Goal: Task Accomplishment & Management: Manage account settings

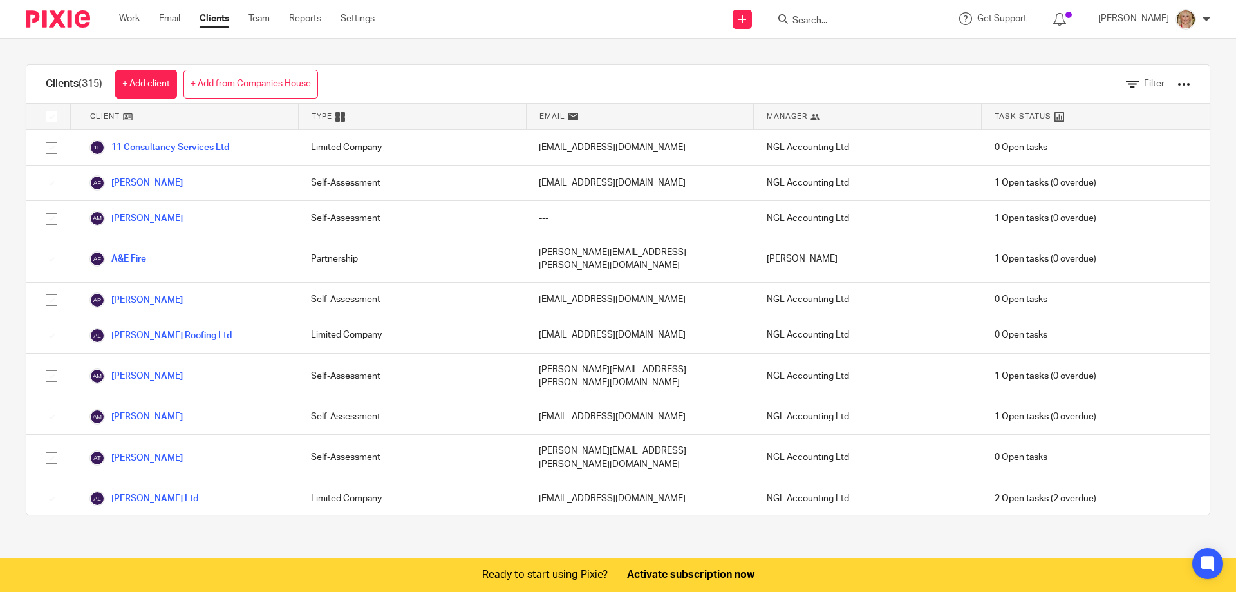
drag, startPoint x: 0, startPoint y: 0, endPoint x: 850, endPoint y: 30, distance: 851.0
click at [850, 30] on div at bounding box center [855, 19] width 180 height 38
type input "cairn"
click at [872, 48] on link at bounding box center [869, 50] width 160 height 19
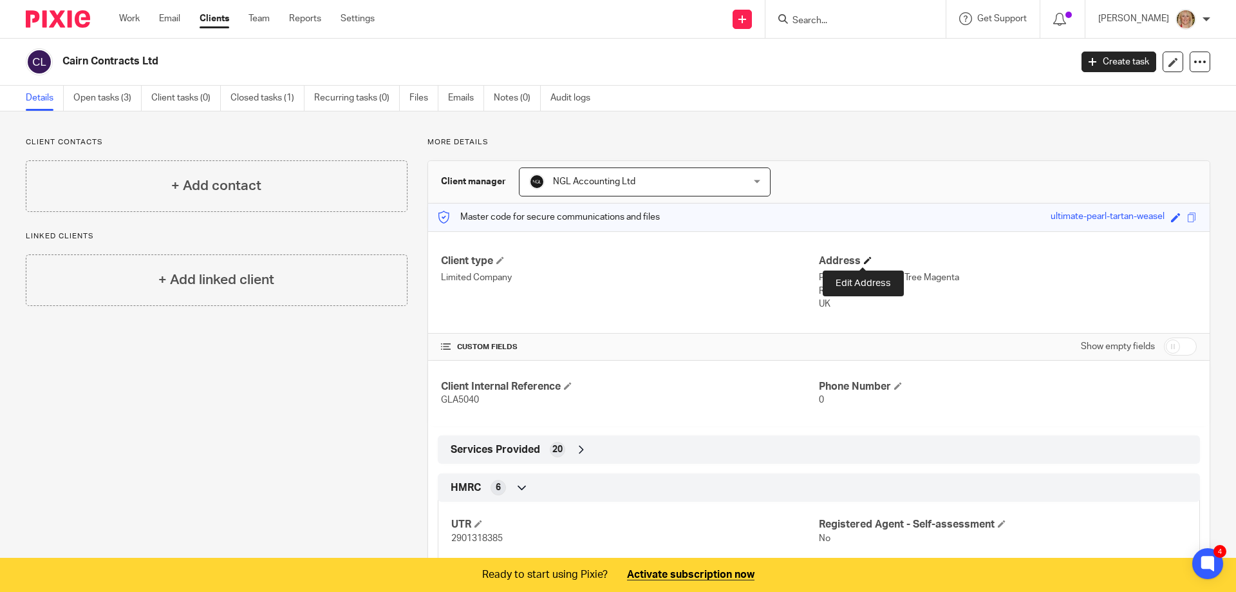
click at [864, 260] on span at bounding box center [868, 260] width 8 height 8
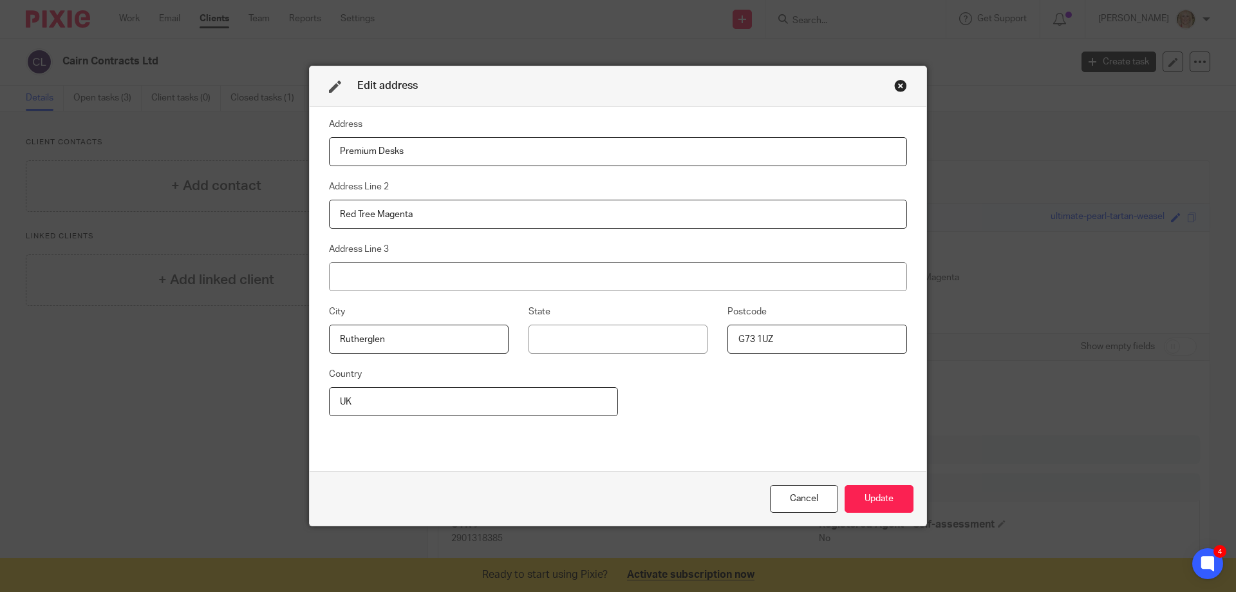
click at [896, 88] on div "Close this dialog window" at bounding box center [900, 85] width 13 height 13
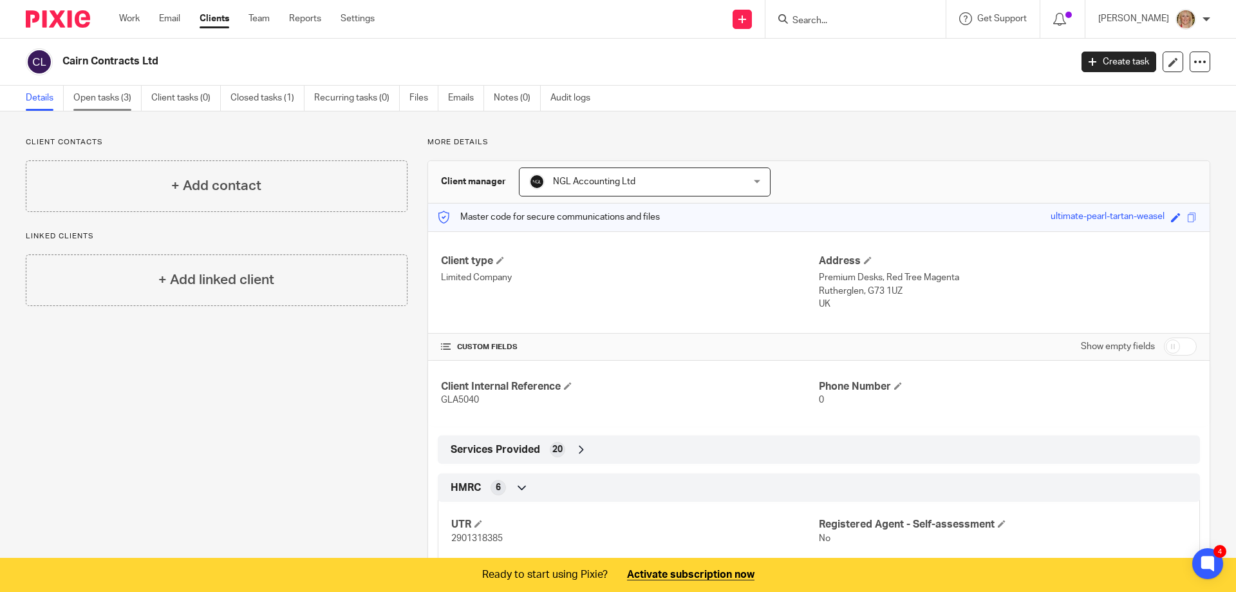
click at [106, 95] on link "Open tasks (3)" at bounding box center [107, 98] width 68 height 25
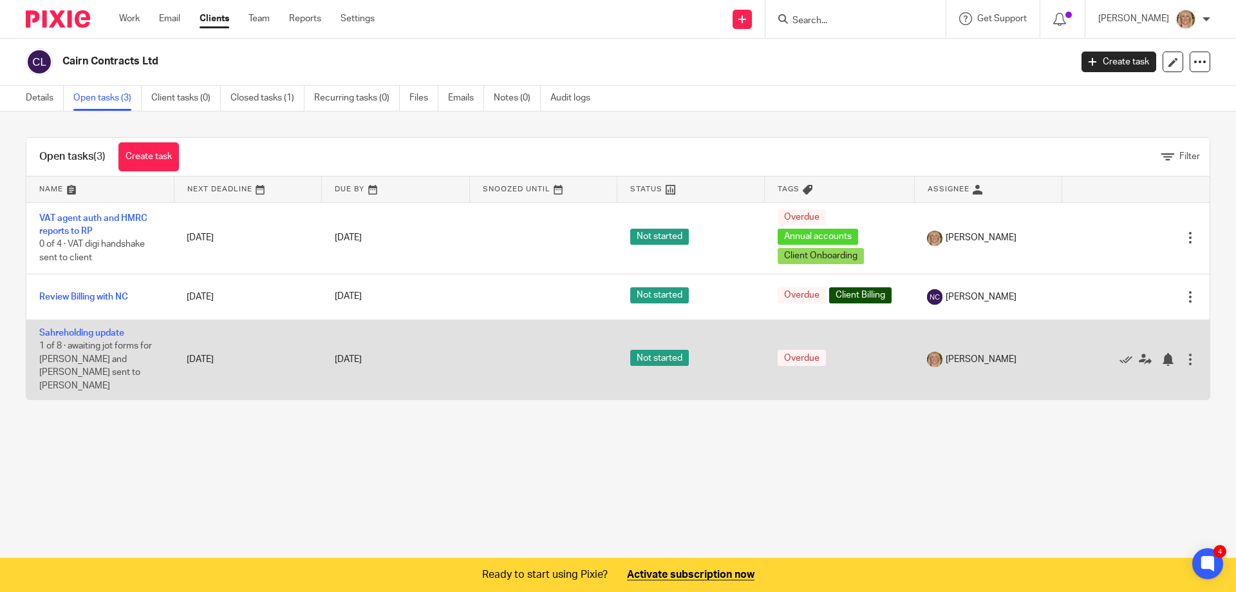
click at [1184, 353] on div at bounding box center [1190, 359] width 13 height 13
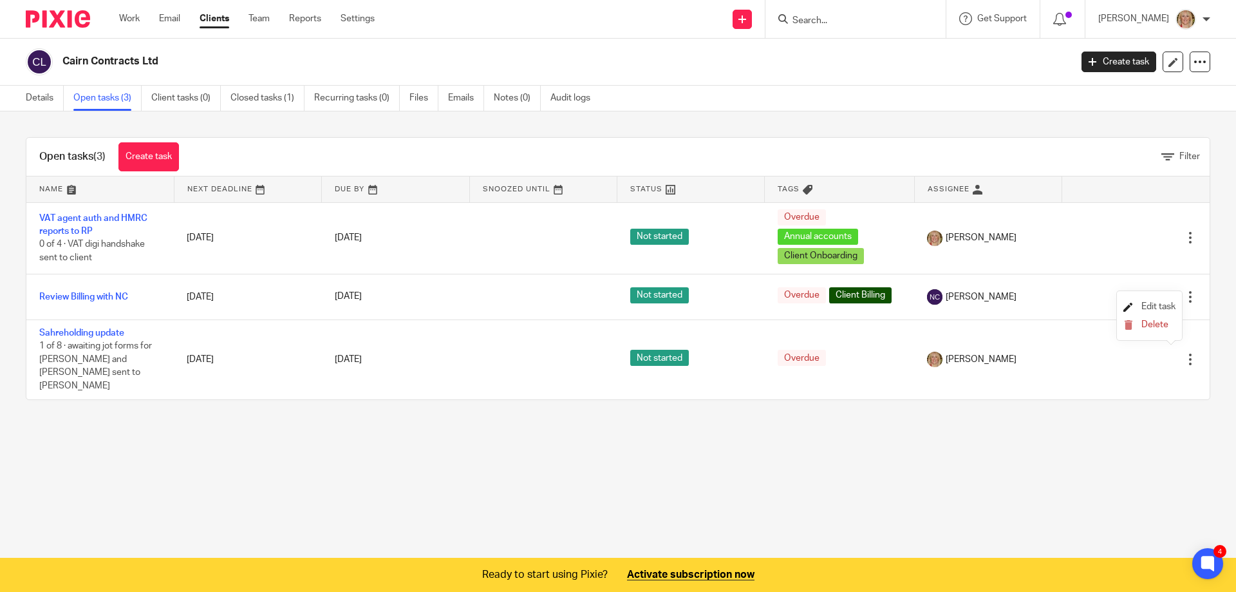
click at [1156, 305] on span "Edit task" at bounding box center [1158, 306] width 34 height 9
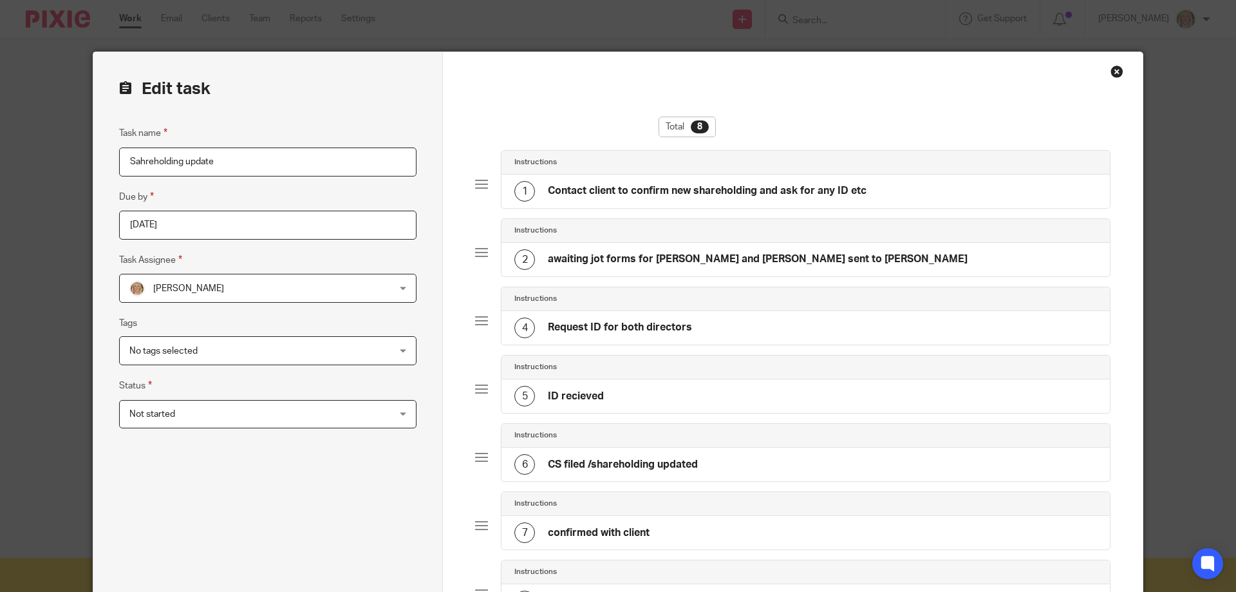
click at [402, 411] on div "Not started Not started" at bounding box center [267, 414] width 297 height 29
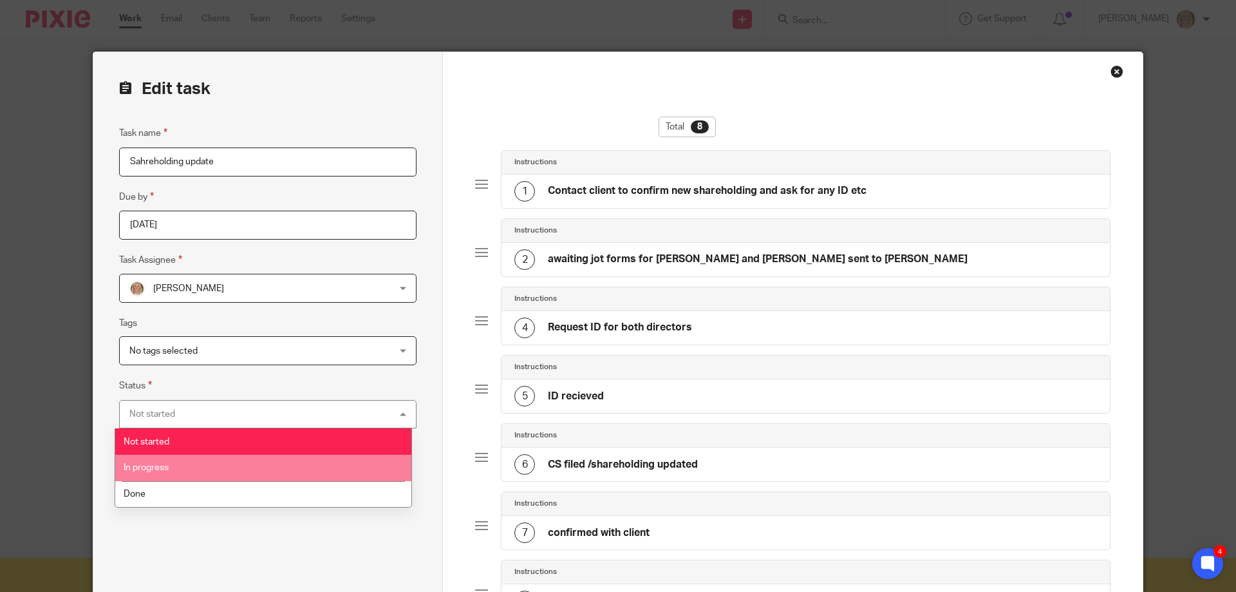
click at [226, 466] on li "In progress" at bounding box center [263, 468] width 296 height 26
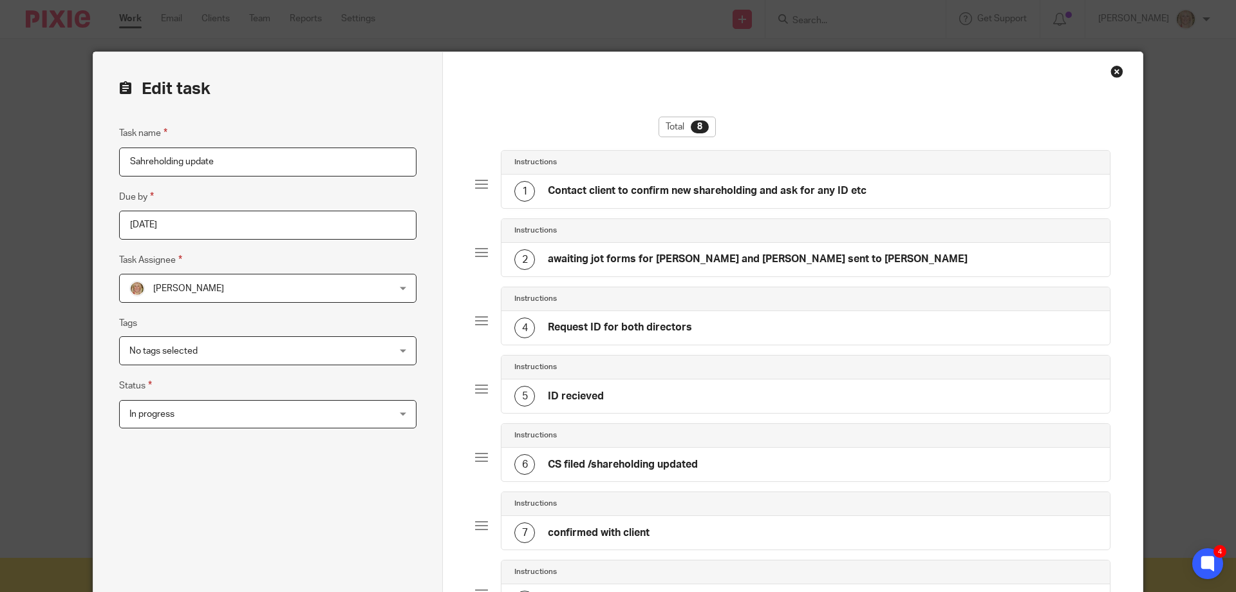
scroll to position [300, 0]
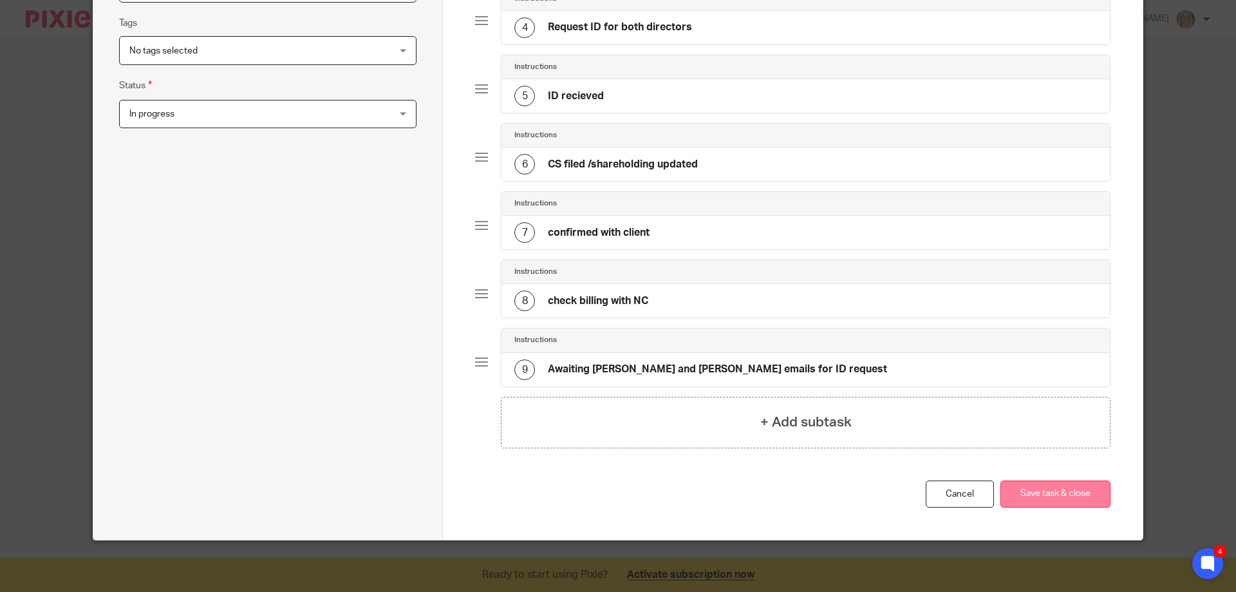
click at [1050, 500] on button "Save task & close" at bounding box center [1055, 494] width 110 height 28
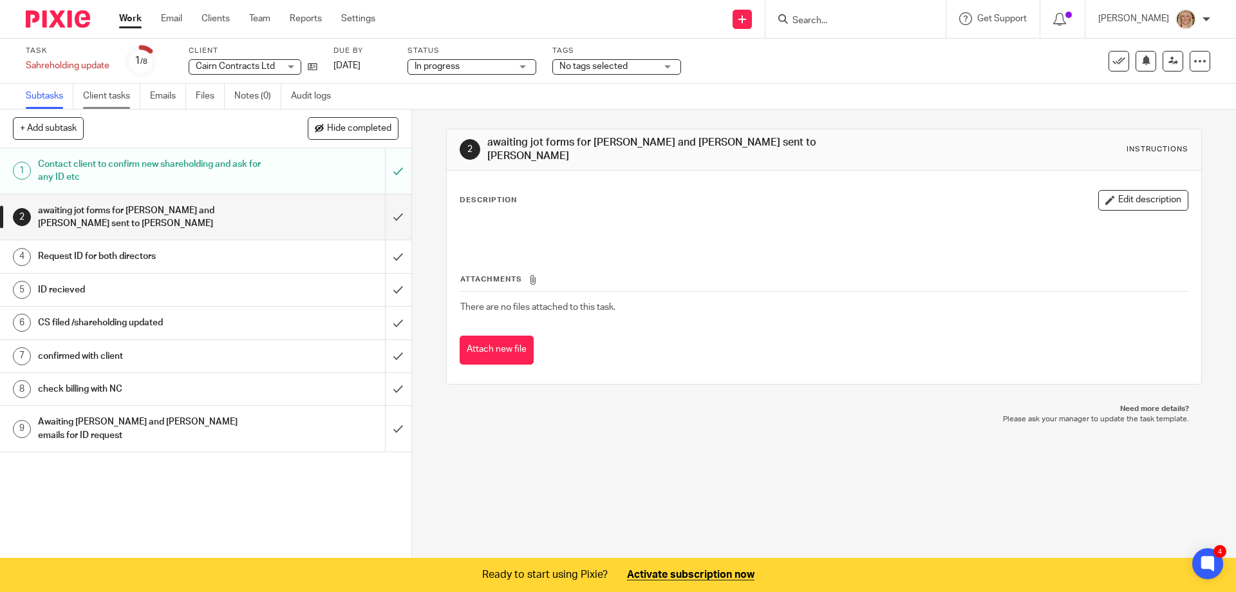
click at [108, 99] on link "Client tasks" at bounding box center [111, 96] width 57 height 25
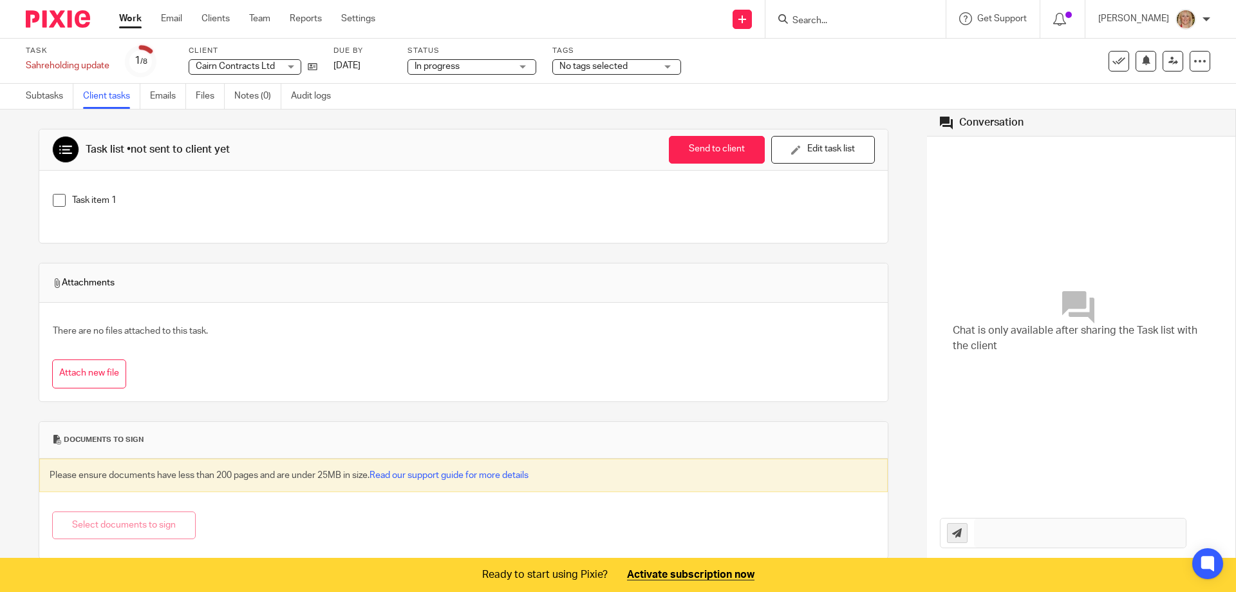
click at [854, 21] on input "Search" at bounding box center [849, 21] width 116 height 12
type input "cairn"
click button "submit" at bounding box center [0, 0] width 0 height 0
click at [884, 43] on link at bounding box center [869, 50] width 160 height 19
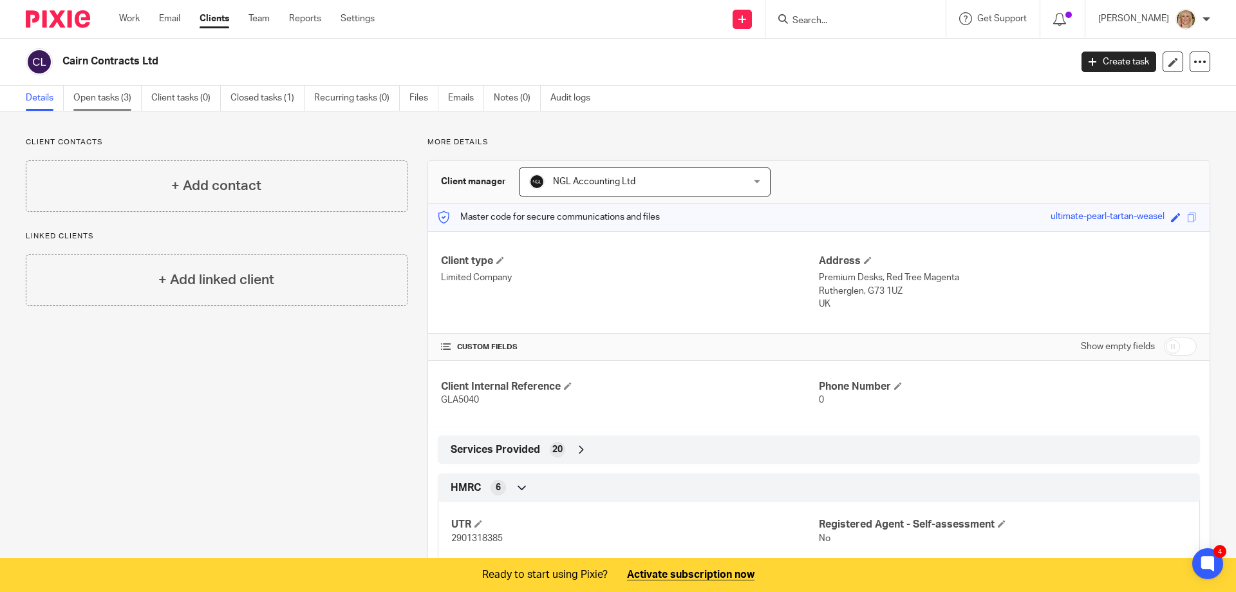
click at [106, 99] on link "Open tasks (3)" at bounding box center [107, 98] width 68 height 25
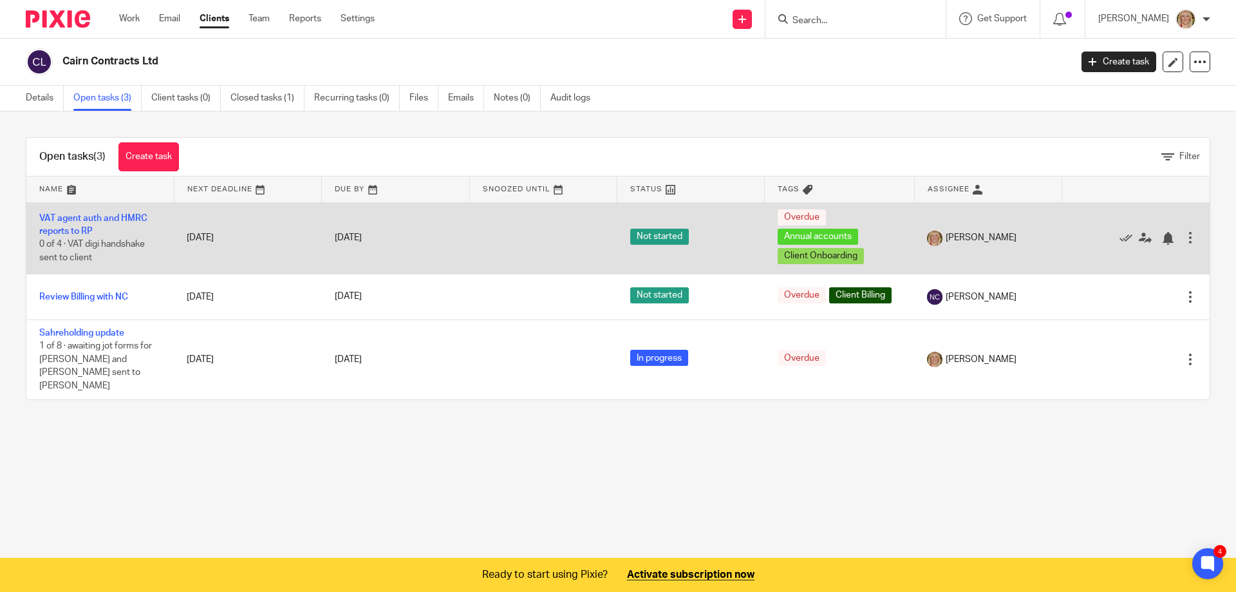
click at [83, 223] on td "VAT agent auth and HMRC reports to RP 0 of 4 · VAT digi handshake sent to client" at bounding box center [99, 237] width 147 height 71
click at [92, 216] on link "VAT agent auth and HMRC reports to RP" at bounding box center [93, 225] width 108 height 22
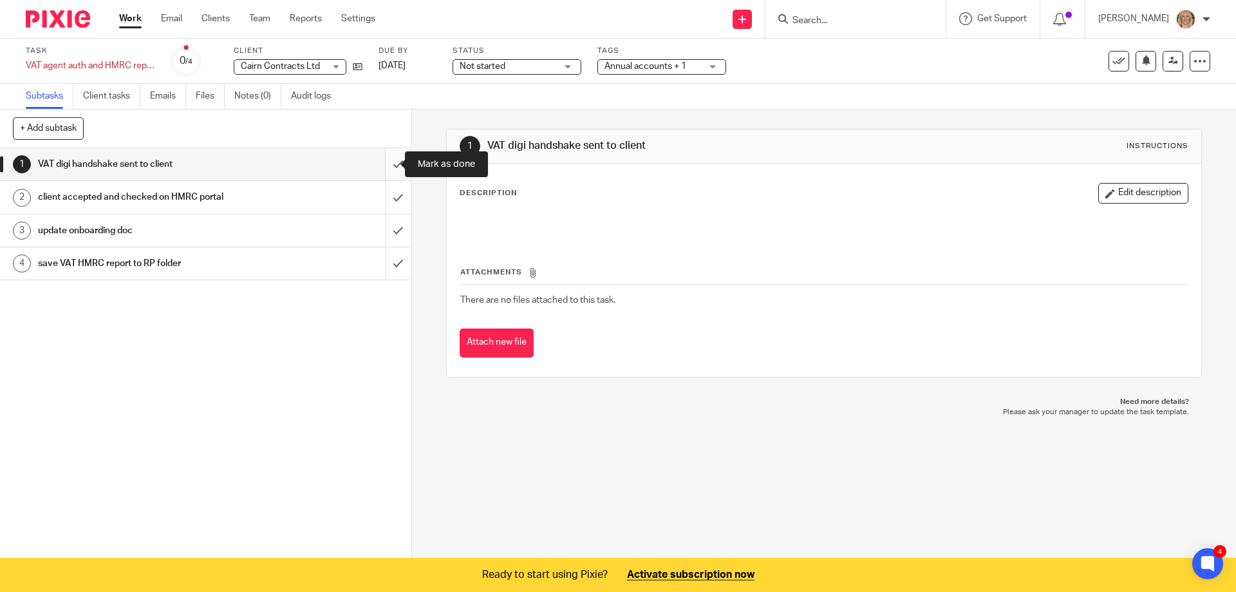
click at [384, 164] on input "submit" at bounding box center [205, 164] width 411 height 32
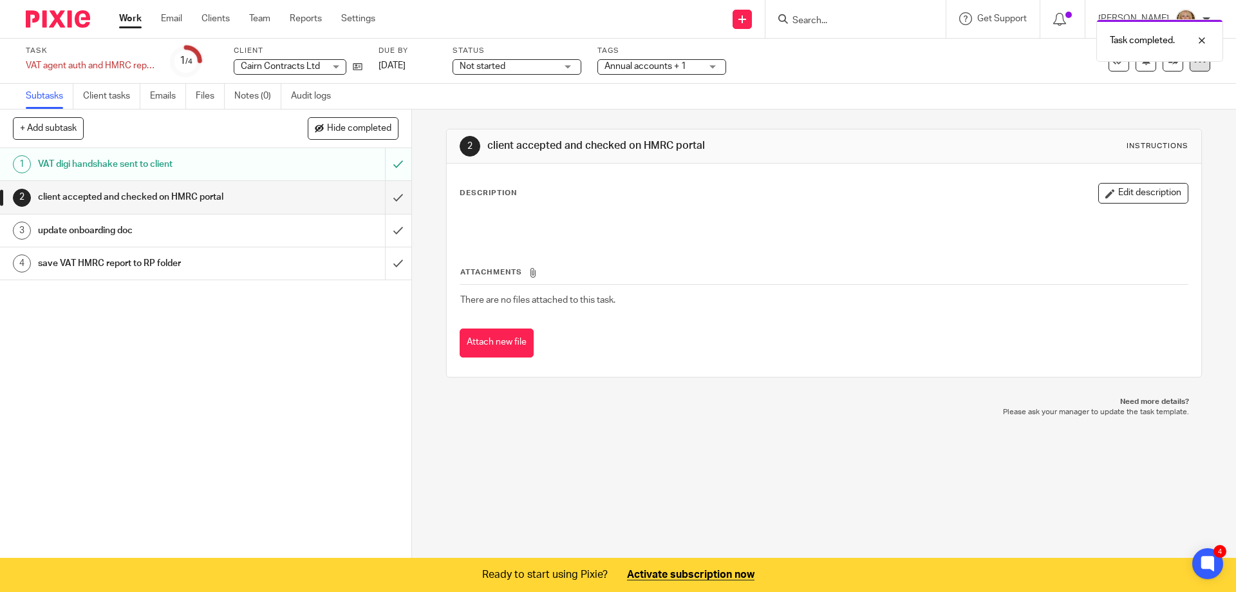
click at [1195, 68] on div at bounding box center [1200, 61] width 21 height 21
click at [1159, 127] on link "Advanced task editor" at bounding box center [1142, 131] width 85 height 9
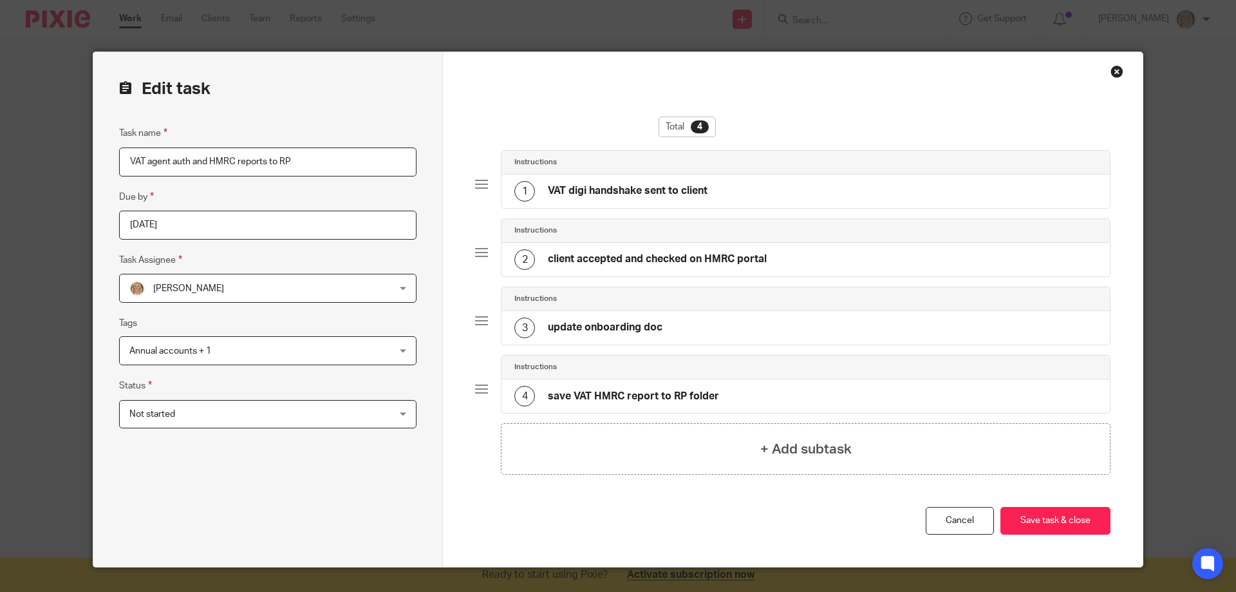
click at [392, 417] on div "Not started Not started" at bounding box center [267, 414] width 297 height 29
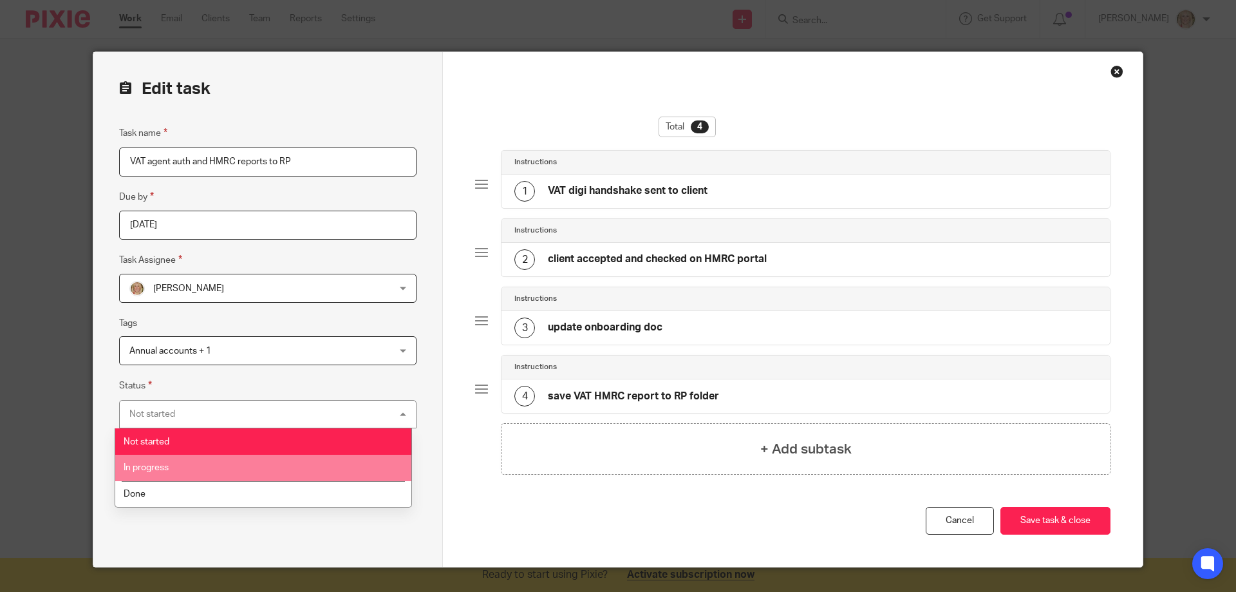
click at [263, 467] on li "In progress" at bounding box center [263, 468] width 296 height 26
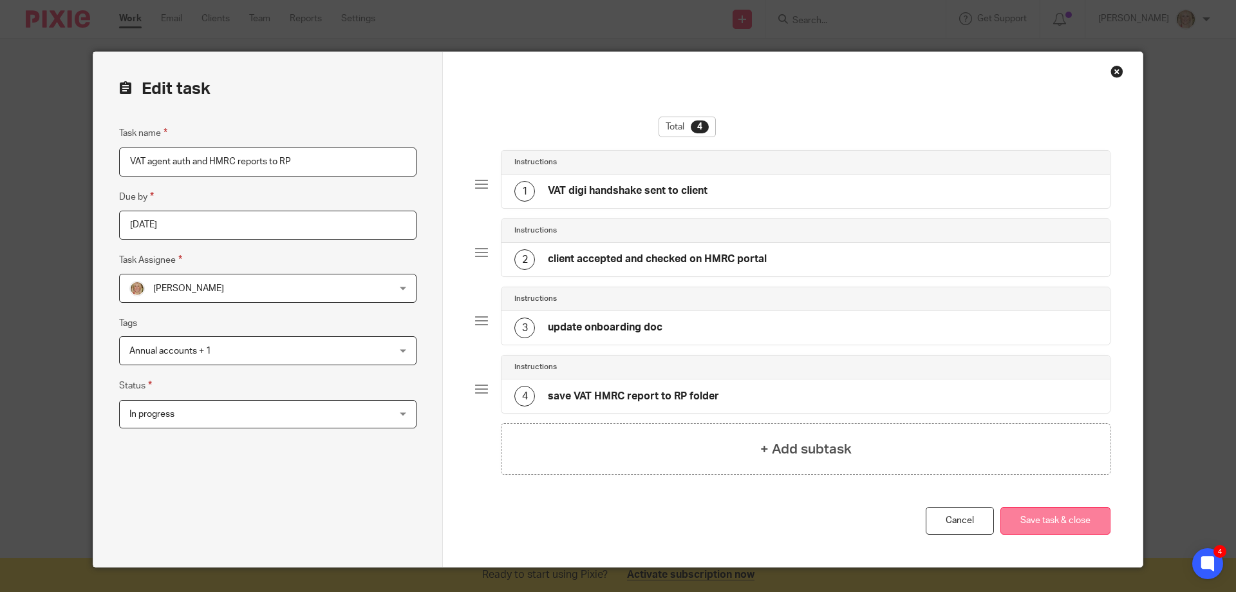
click at [1034, 516] on button "Save task & close" at bounding box center [1055, 521] width 110 height 28
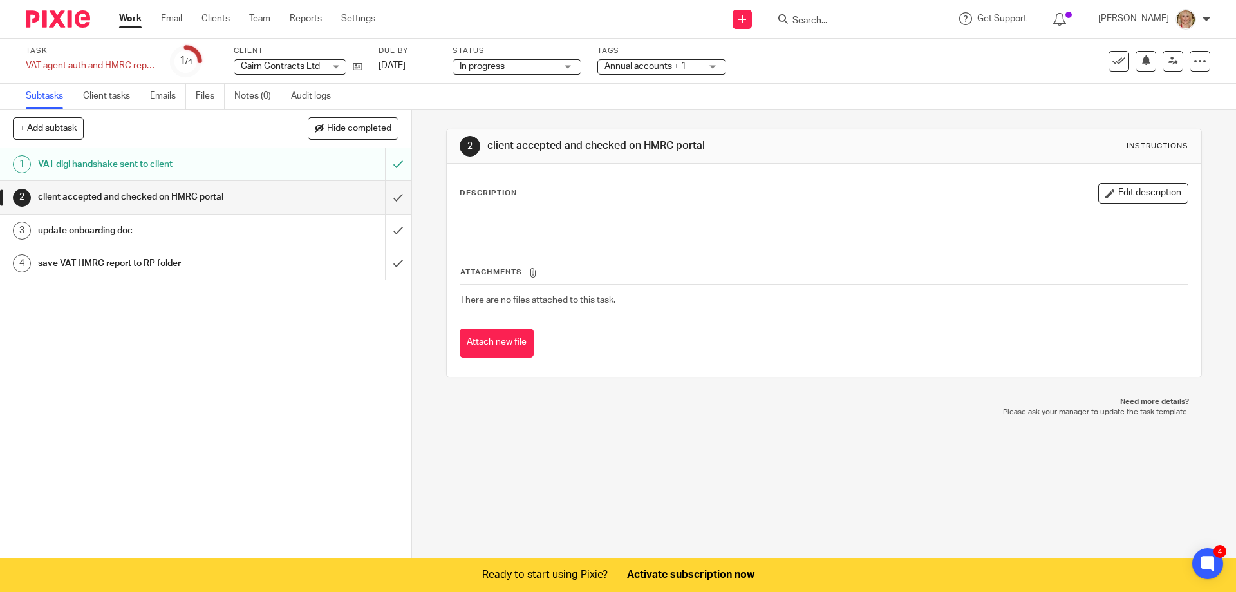
click at [844, 26] on input "Search" at bounding box center [849, 21] width 116 height 12
type input "cairin"
click at [874, 48] on link at bounding box center [869, 50] width 160 height 19
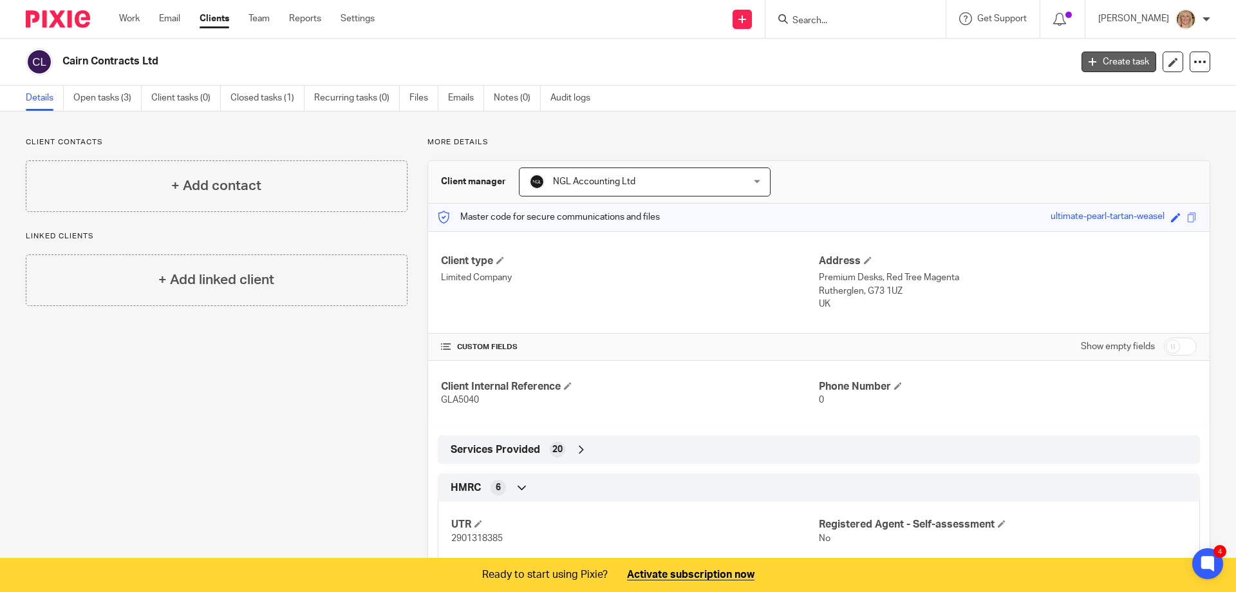
click at [1093, 61] on link "Create task" at bounding box center [1119, 62] width 75 height 21
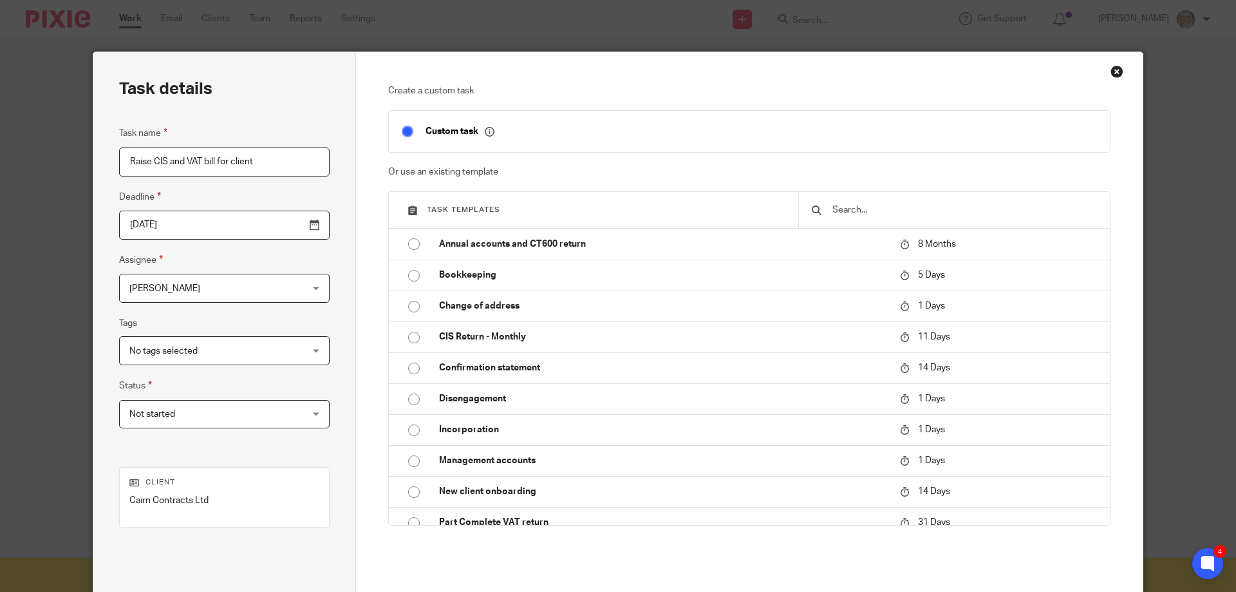
type input "Raise CIS and VAT bill for client"
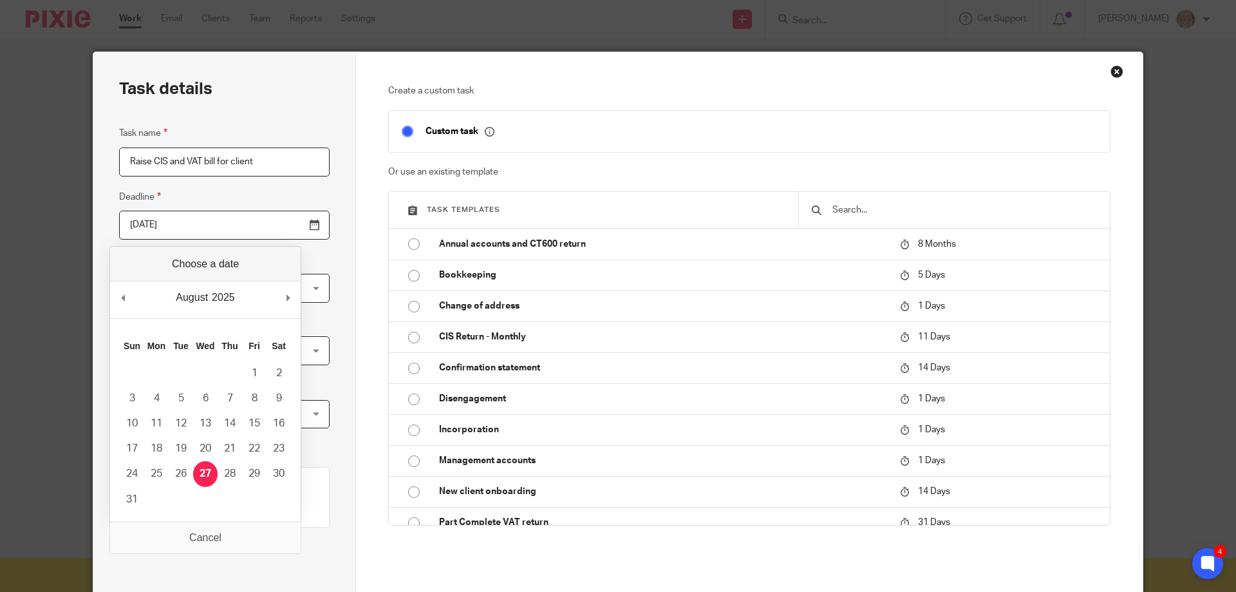
click at [282, 227] on input "[DATE]" at bounding box center [224, 225] width 211 height 29
type input "2025-08-28"
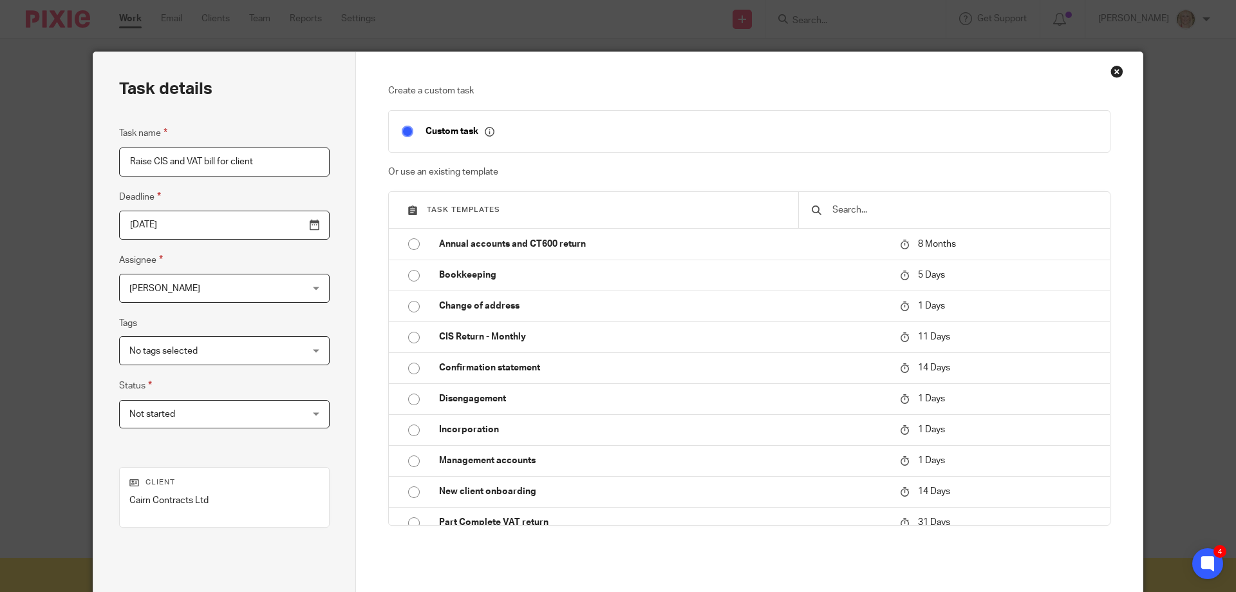
click at [280, 353] on div "No tags selected" at bounding box center [224, 350] width 211 height 29
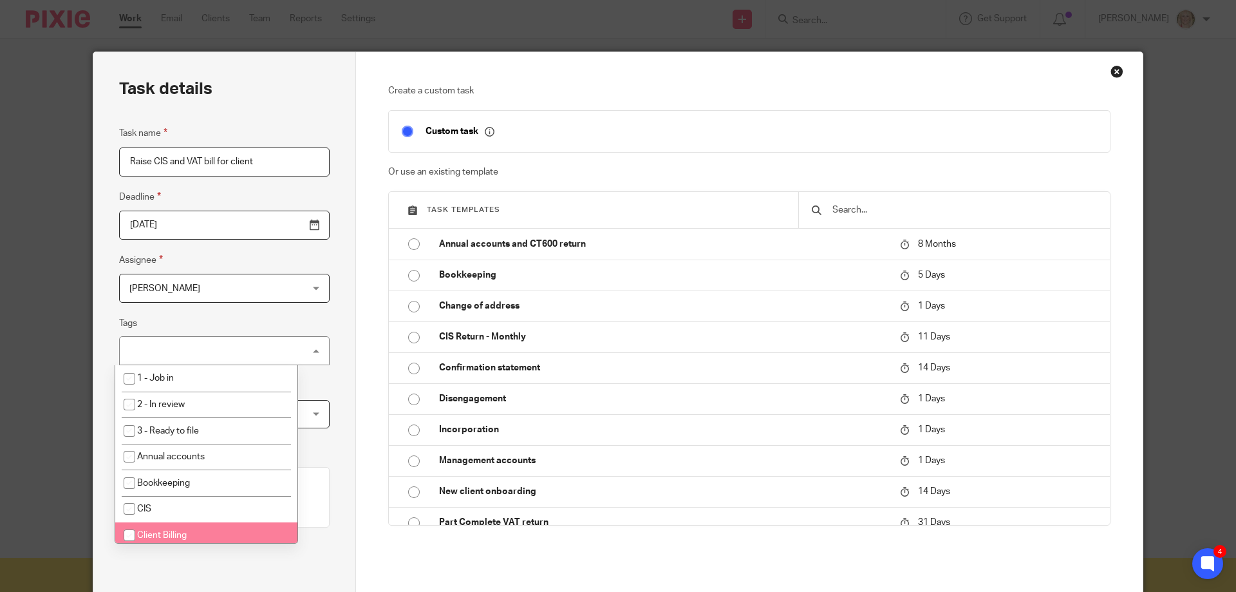
click at [229, 529] on li "Client Billing" at bounding box center [206, 535] width 182 height 26
checkbox input "true"
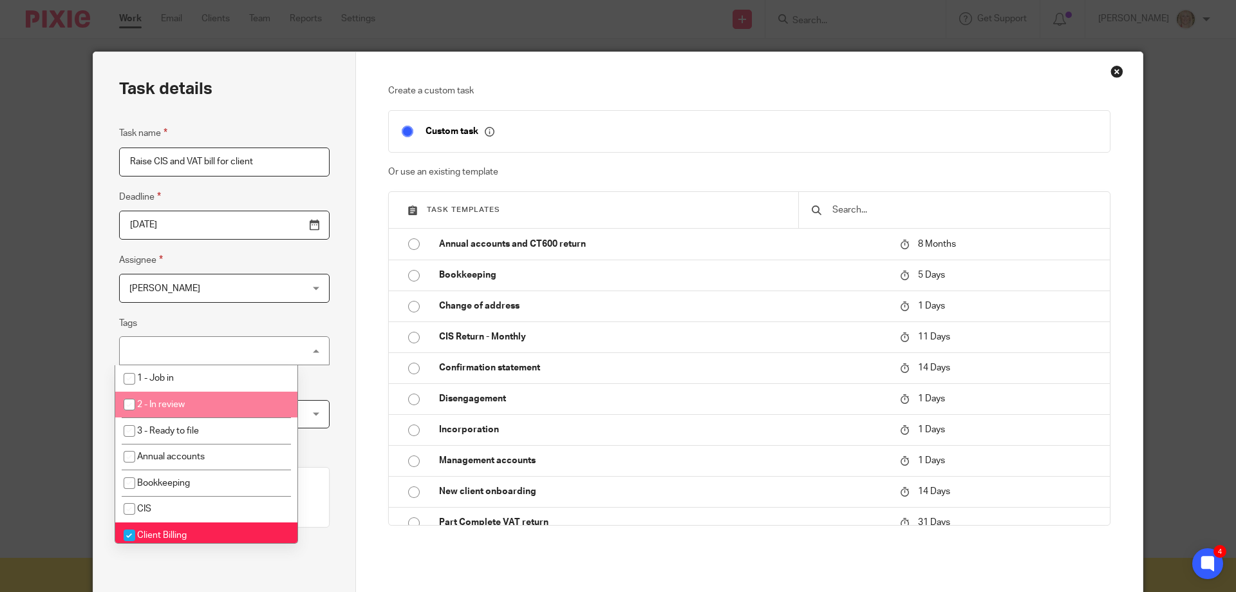
click at [309, 382] on div "Task details Task name Raise CIS and VAT bill for client Deadline 2025-08-28 As…" at bounding box center [224, 359] width 263 height 614
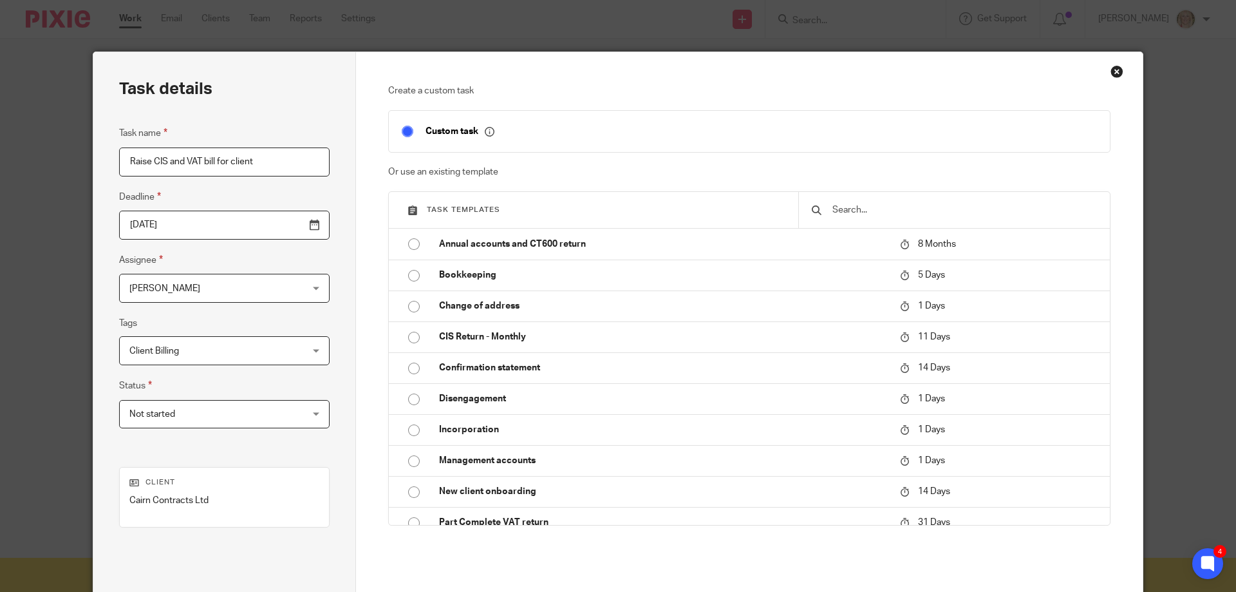
click at [283, 413] on div "Not started Not started" at bounding box center [224, 414] width 211 height 29
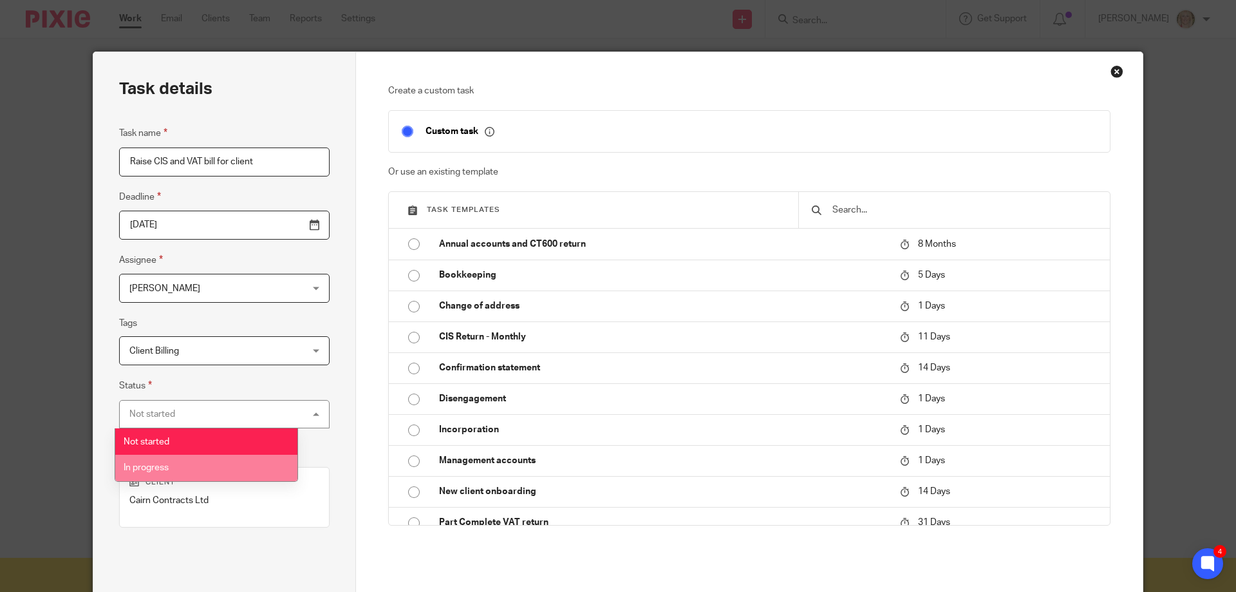
click at [209, 465] on li "In progress" at bounding box center [206, 468] width 182 height 26
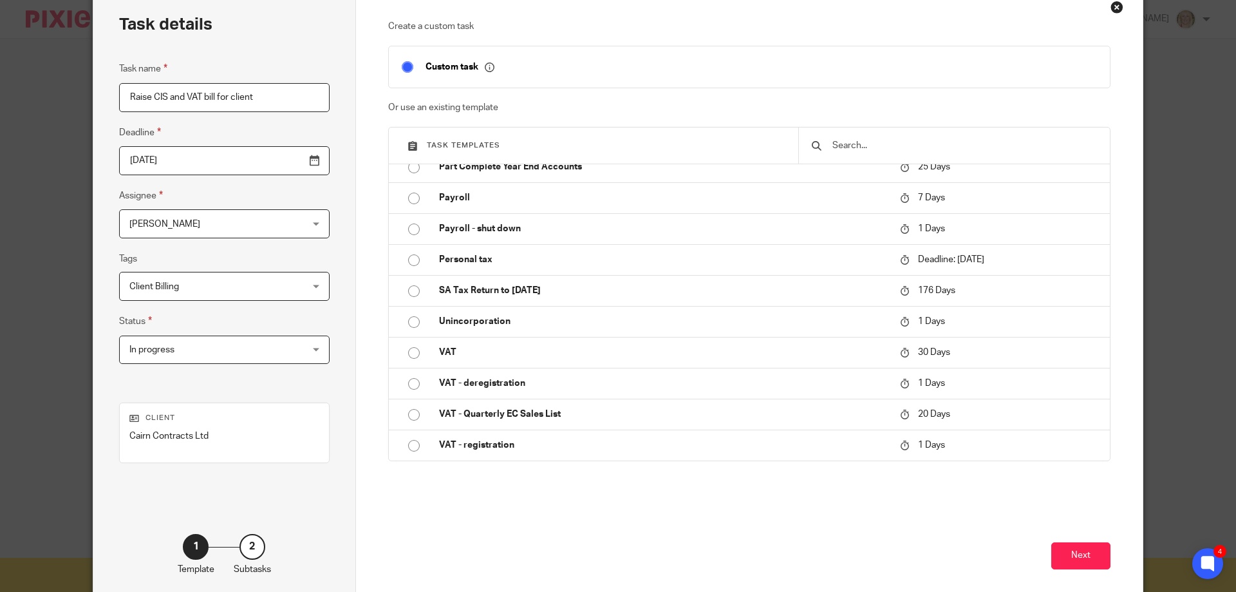
scroll to position [126, 0]
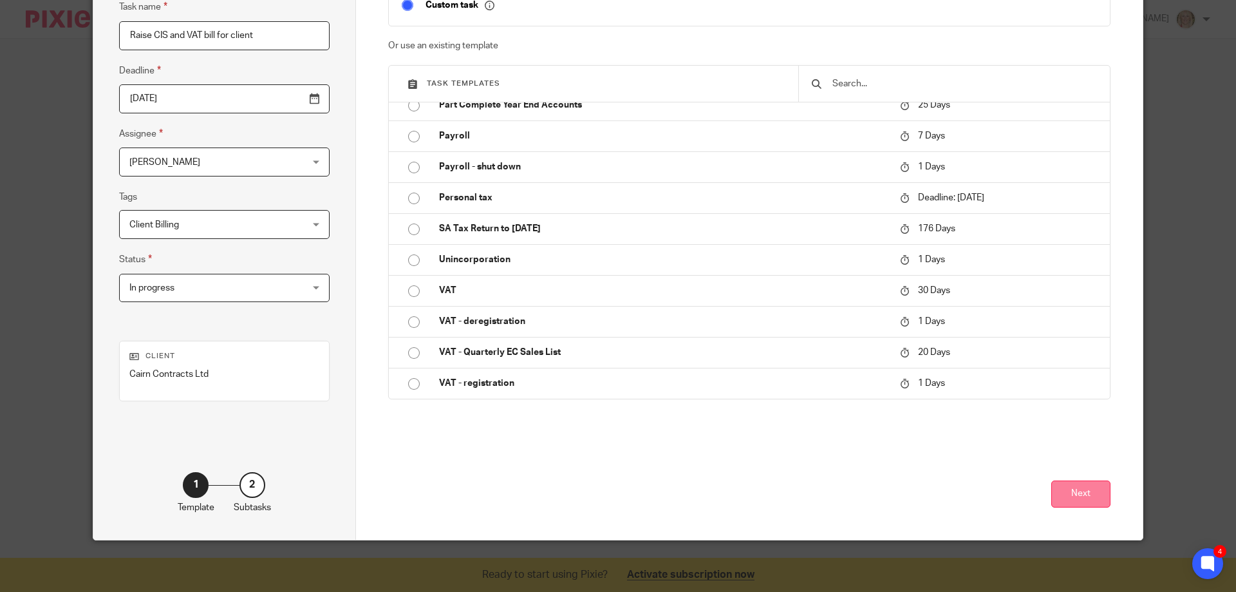
click at [1058, 492] on button "Next" at bounding box center [1080, 494] width 59 height 28
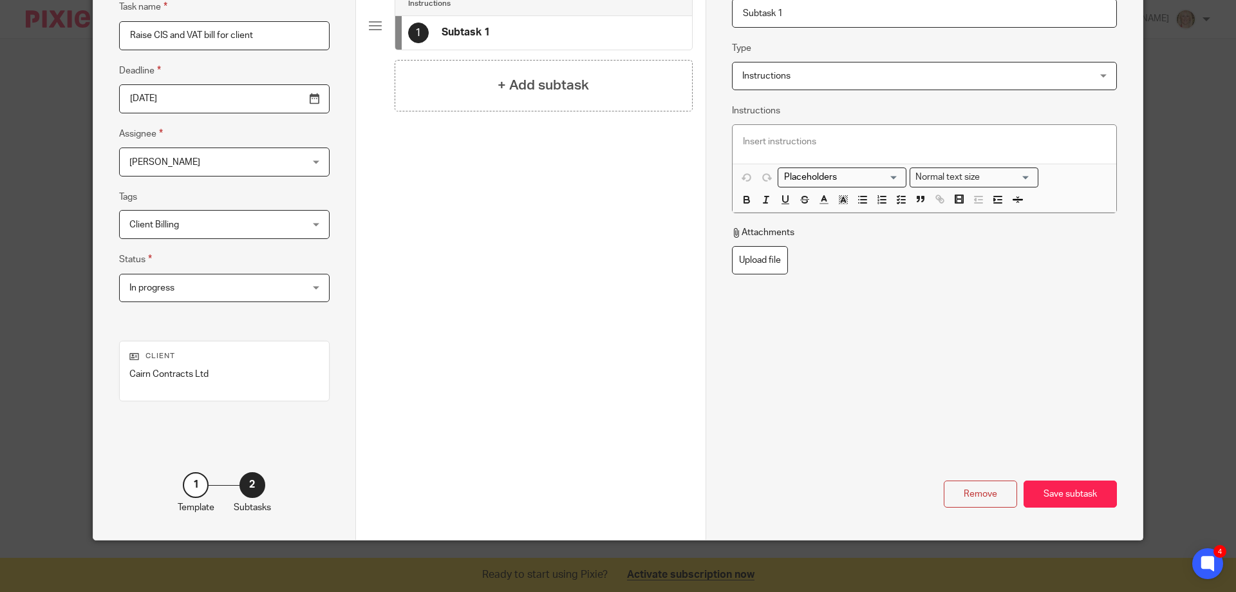
scroll to position [0, 0]
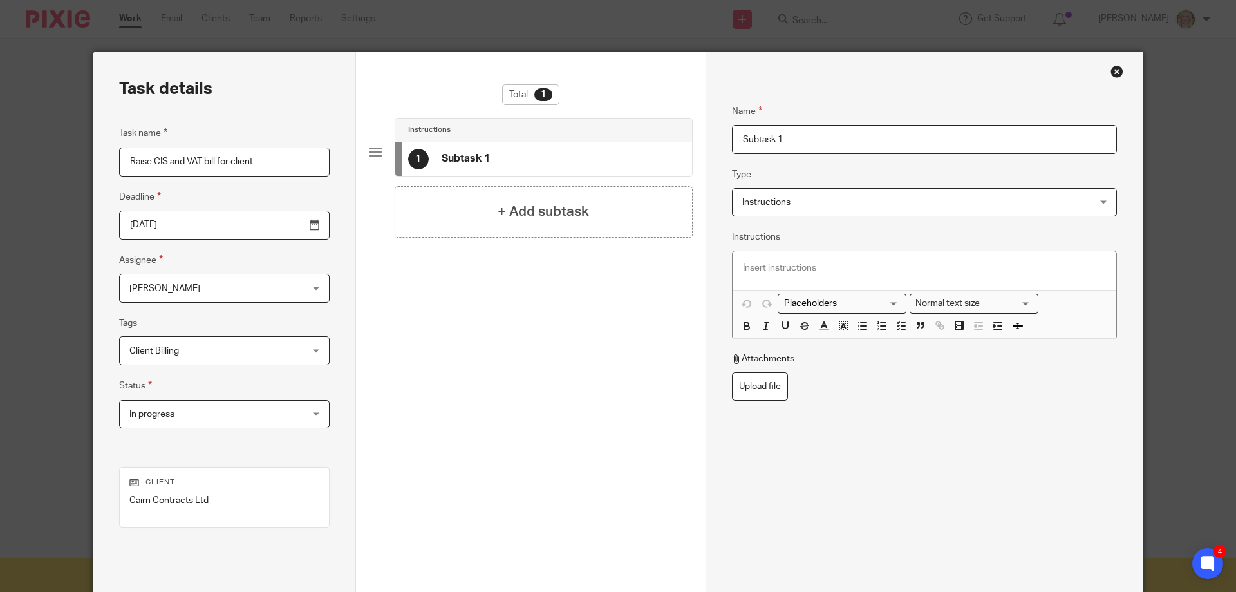
click at [747, 140] on input "Subtask 1" at bounding box center [924, 139] width 385 height 29
drag, startPoint x: 778, startPoint y: 138, endPoint x: 717, endPoint y: 140, distance: 60.5
click at [717, 140] on div "Name Subtask 1 Type Instructions Instructions Instructions Document signing - r…" at bounding box center [924, 359] width 437 height 614
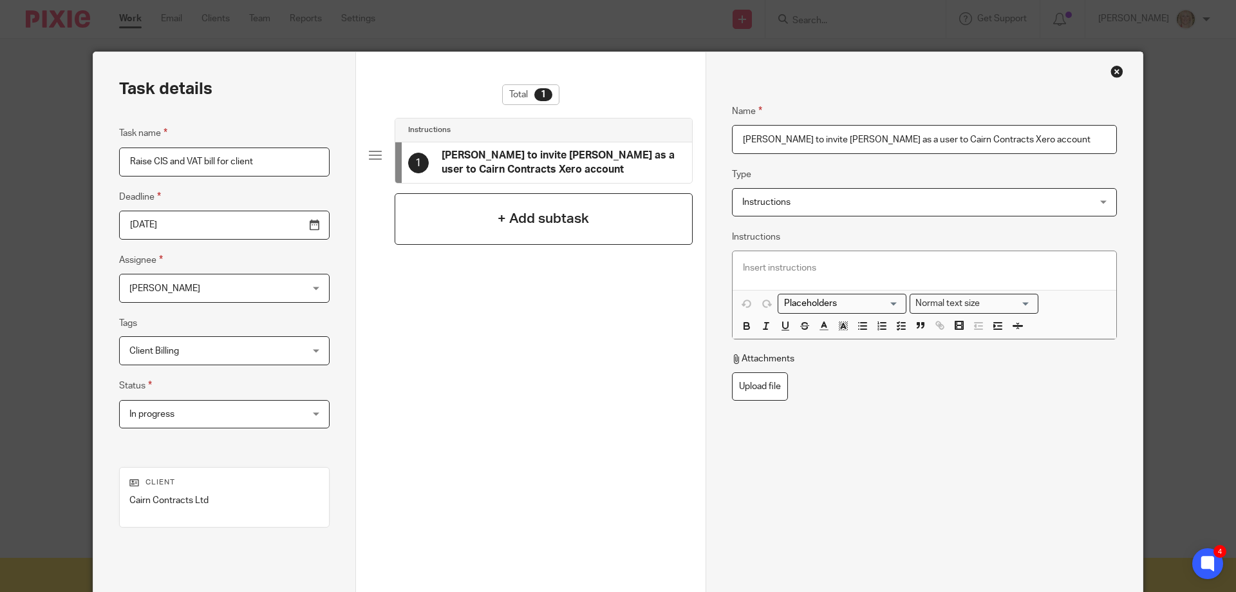
type input "[PERSON_NAME] to invite [PERSON_NAME] as a user to Cairn Contracts Xero account"
click at [510, 227] on h4 "+ Add subtask" at bounding box center [543, 219] width 91 height 20
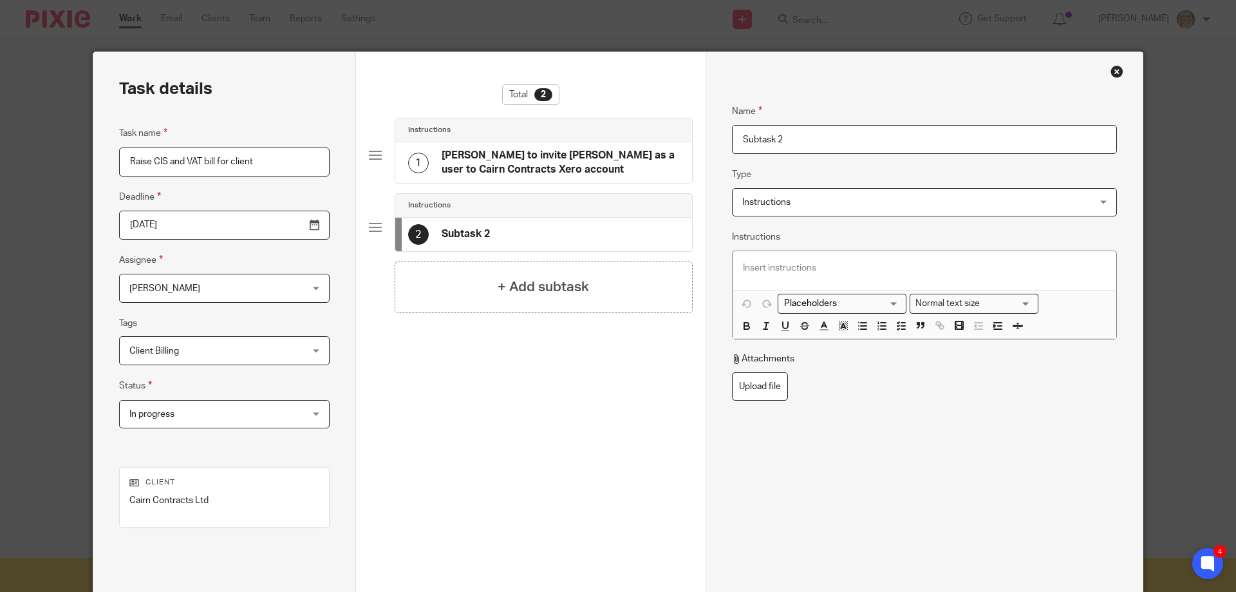
click at [758, 139] on input "Subtask 2" at bounding box center [924, 139] width 385 height 29
drag, startPoint x: 792, startPoint y: 141, endPoint x: 722, endPoint y: 142, distance: 70.2
click at [722, 142] on div "Name Natasha to invite Jo as a user to Cairn Contracts Xero account Type Instru…" at bounding box center [924, 359] width 437 height 614
type input "J"
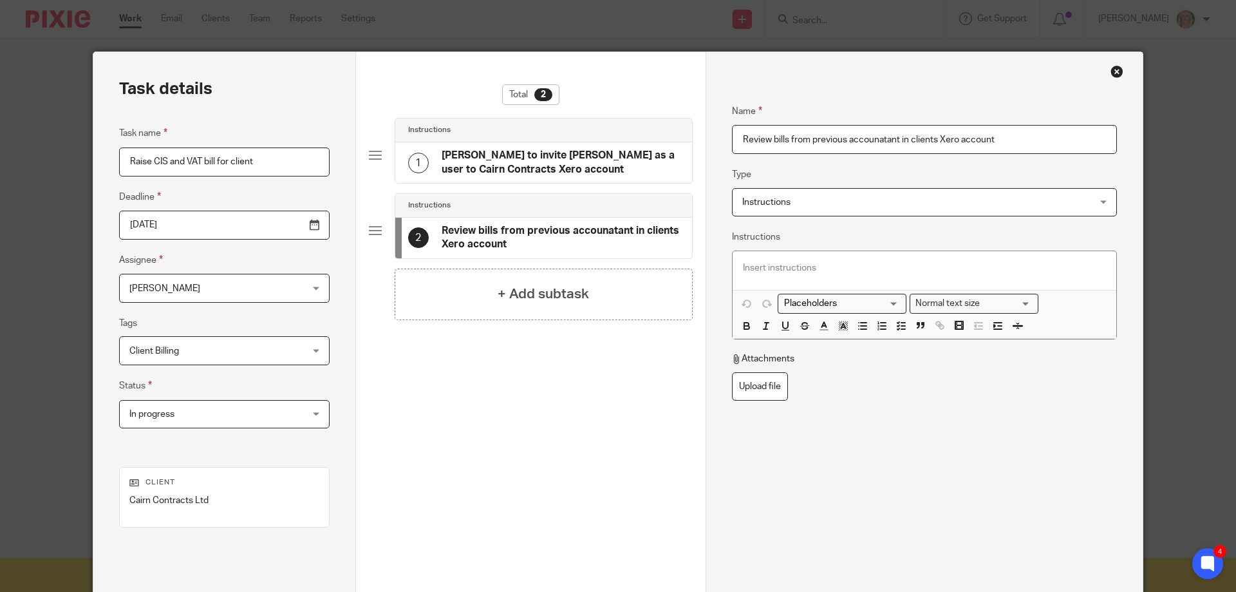
drag, startPoint x: 811, startPoint y: 204, endPoint x: 825, endPoint y: 207, distance: 15.0
click at [814, 203] on span "Instructions" at bounding box center [891, 202] width 299 height 27
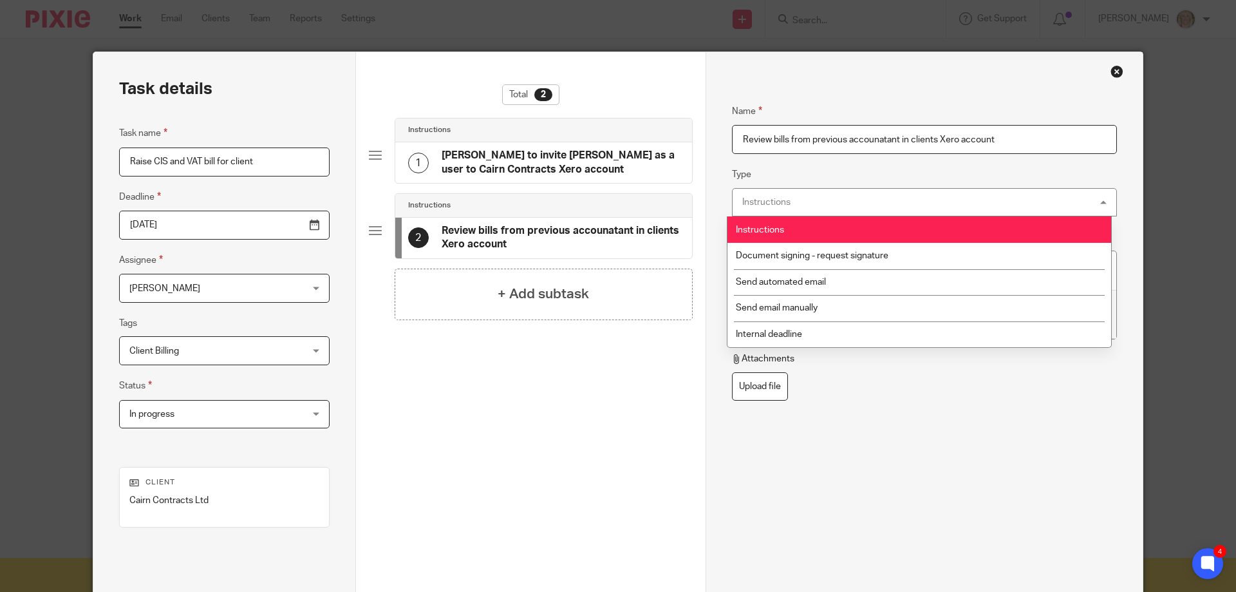
click at [849, 225] on li "Instructions" at bounding box center [919, 229] width 384 height 26
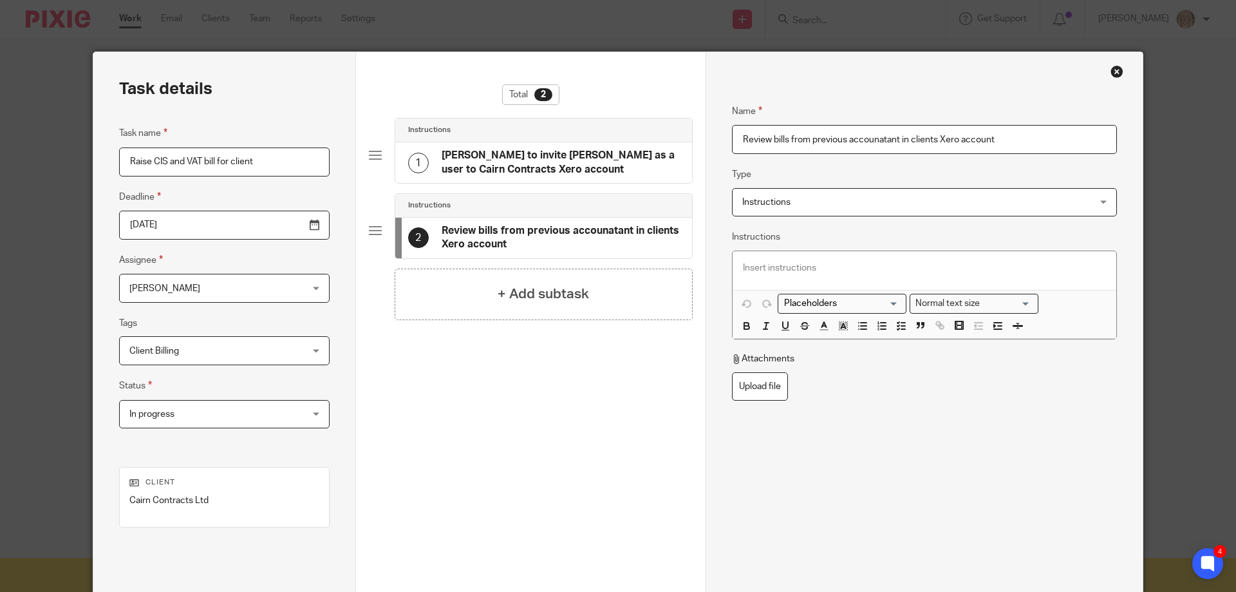
click at [776, 262] on p at bounding box center [924, 267] width 363 height 13
click at [874, 139] on input "Review bills from previous accounatant in clients Xero account" at bounding box center [924, 139] width 385 height 29
type input "Review bills from previous accountant in clients Xero account"
click at [750, 267] on p at bounding box center [924, 267] width 363 height 13
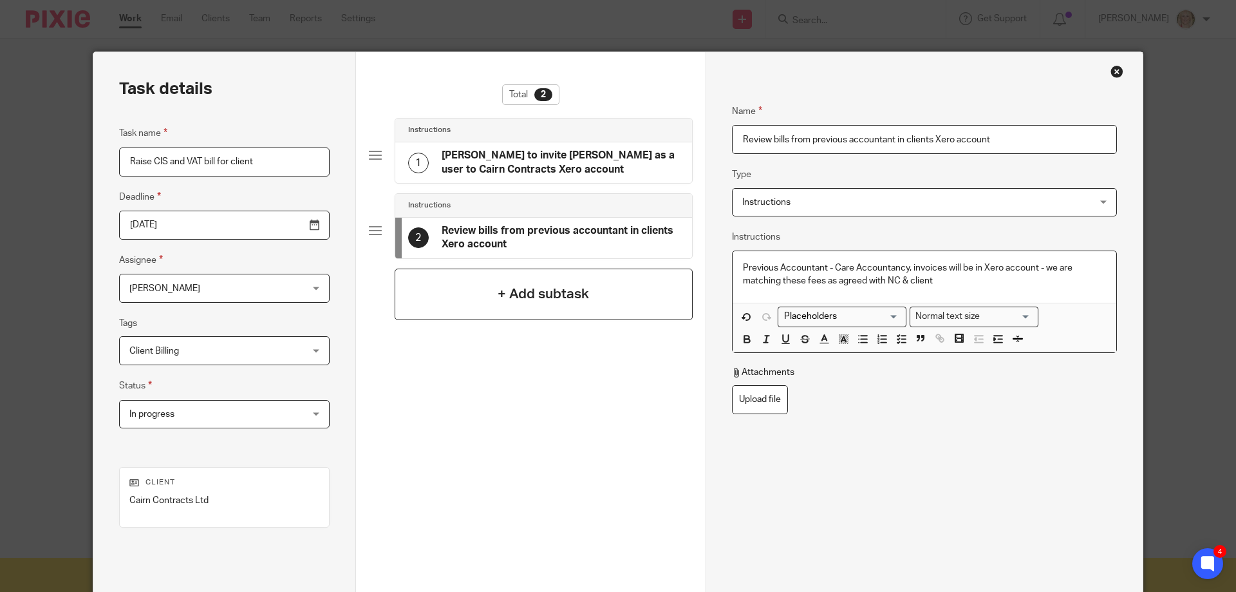
click at [520, 293] on h4 "+ Add subtask" at bounding box center [543, 294] width 91 height 20
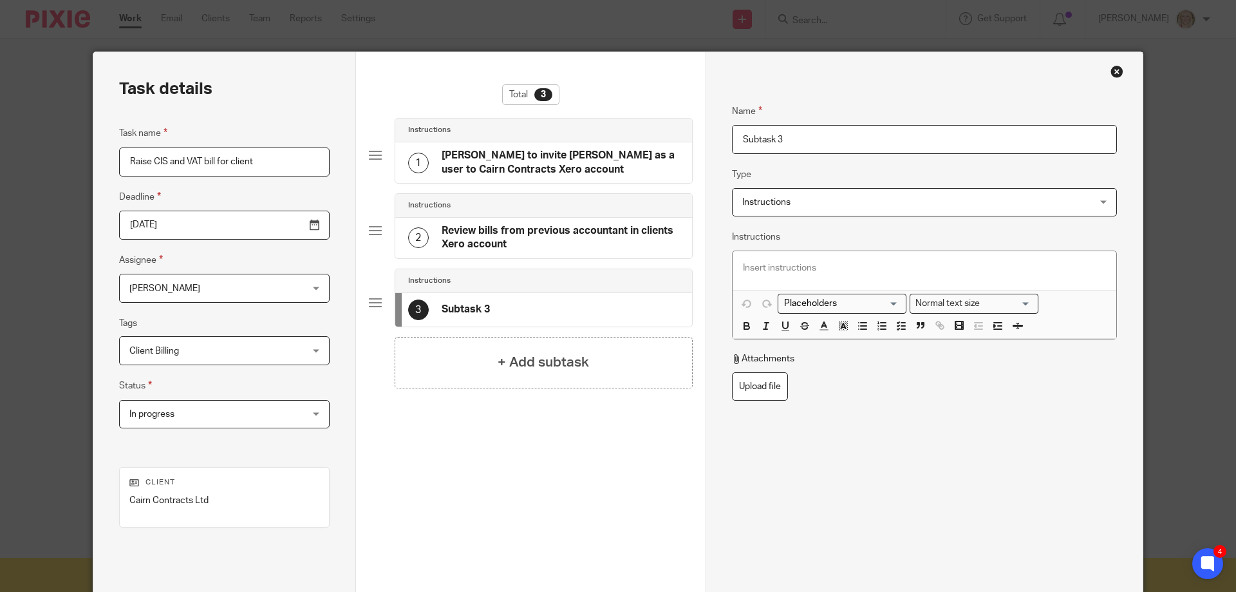
click at [763, 147] on input "Subtask 3" at bounding box center [924, 139] width 385 height 29
drag, startPoint x: 786, startPoint y: 138, endPoint x: 726, endPoint y: 140, distance: 60.5
click at [726, 140] on div "Name Natasha to invite Jo as a user to Cairn Contracts Xero account Type Instru…" at bounding box center [924, 359] width 437 height 614
type input "Raise invoices and send to client"
click at [525, 359] on h4 "+ Add subtask" at bounding box center [543, 362] width 91 height 20
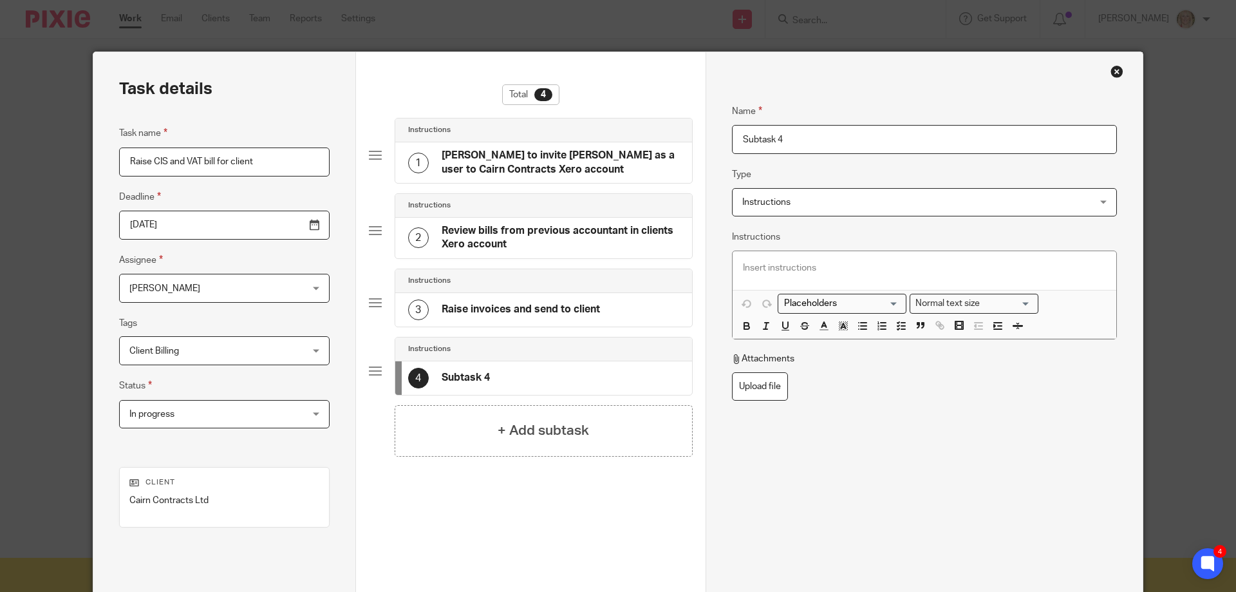
drag, startPoint x: 789, startPoint y: 139, endPoint x: 727, endPoint y: 135, distance: 62.0
click at [732, 135] on input "Subtask 4" at bounding box center [924, 139] width 385 height 29
type input "Set up monthly invoicing"
click at [635, 485] on div "Total 4 Instructions 1 Natasha to invite Jo as a user to Cairn Contracts Xero a…" at bounding box center [531, 315] width 324 height 463
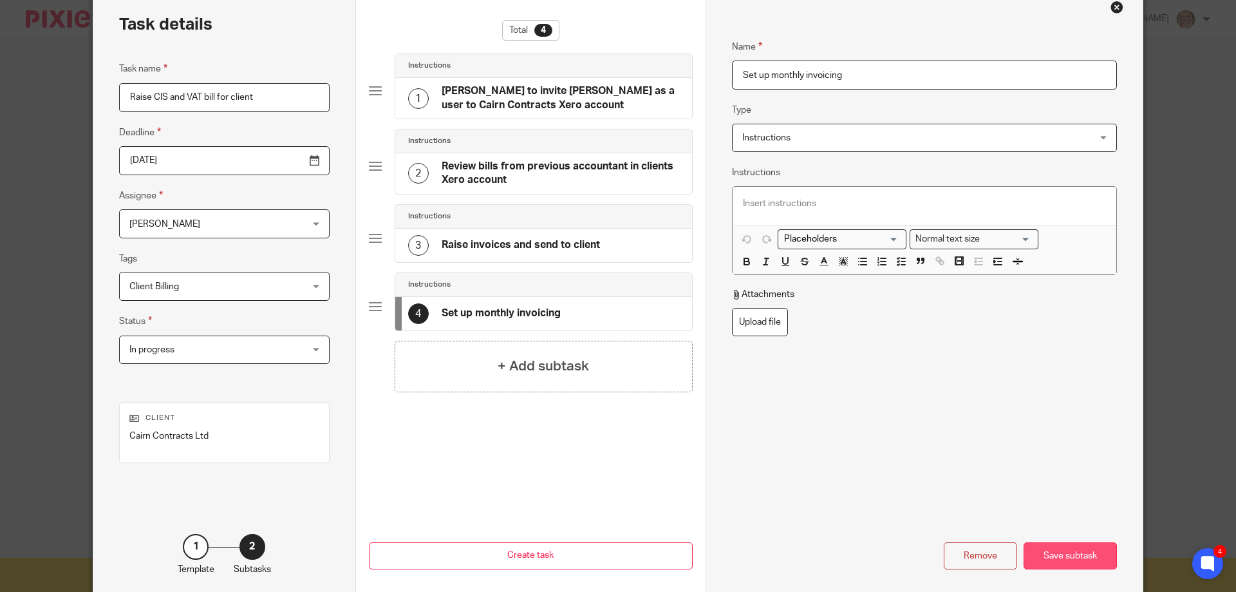
click at [1057, 558] on div "Save subtask" at bounding box center [1070, 556] width 93 height 28
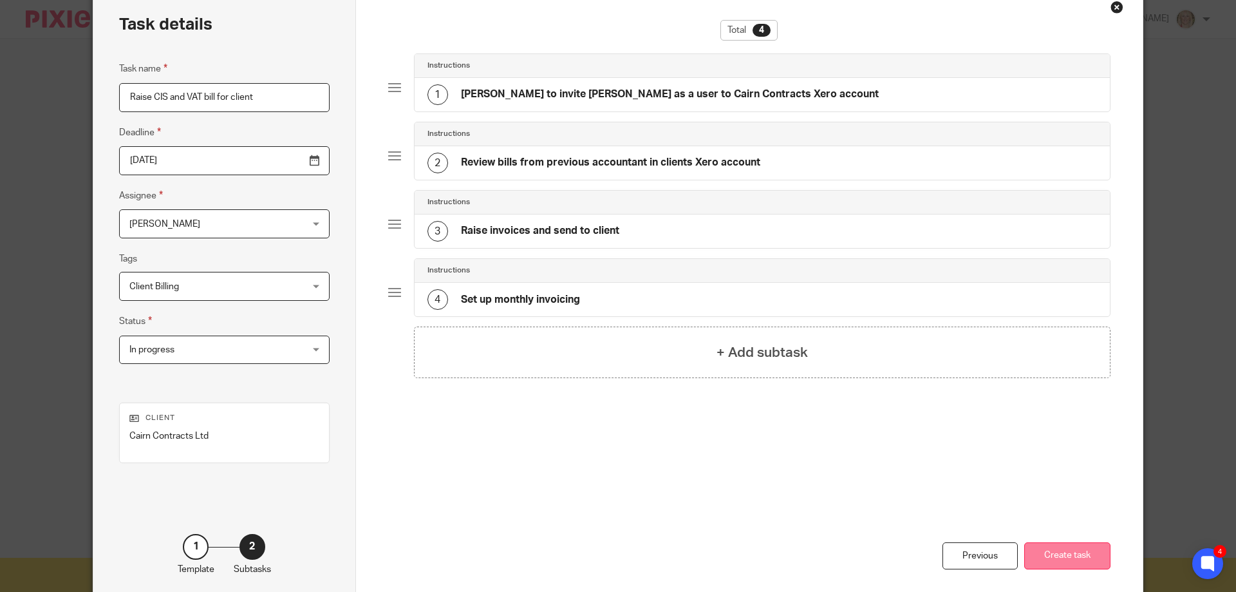
click at [1062, 554] on button "Create task" at bounding box center [1067, 556] width 86 height 28
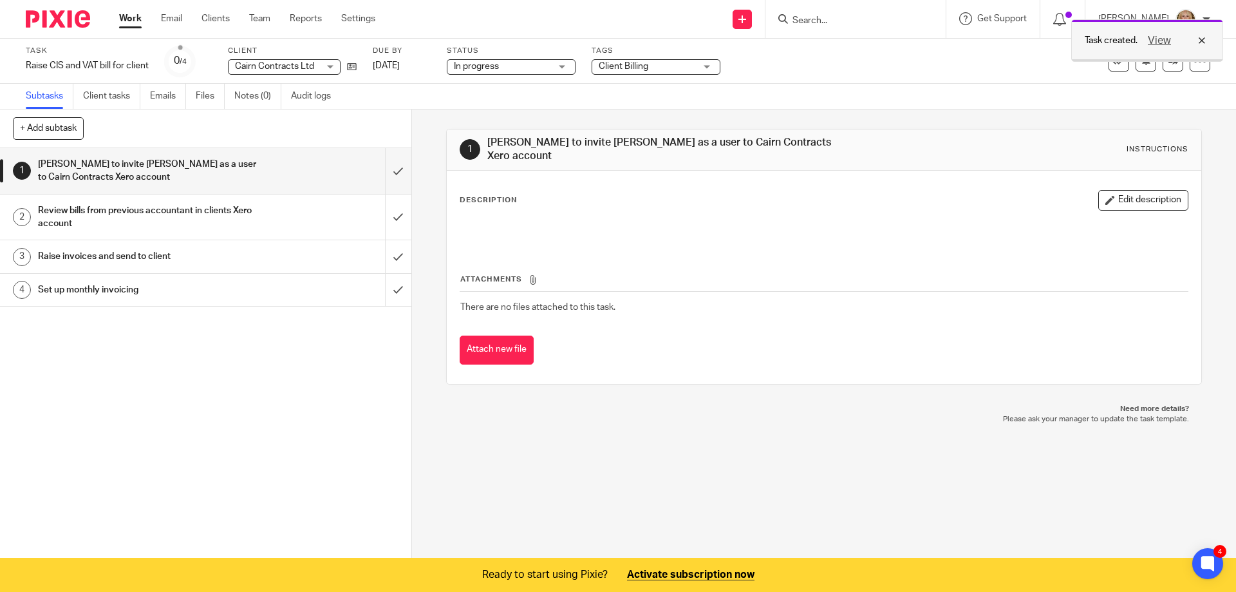
click at [1202, 41] on div "View" at bounding box center [1174, 40] width 72 height 15
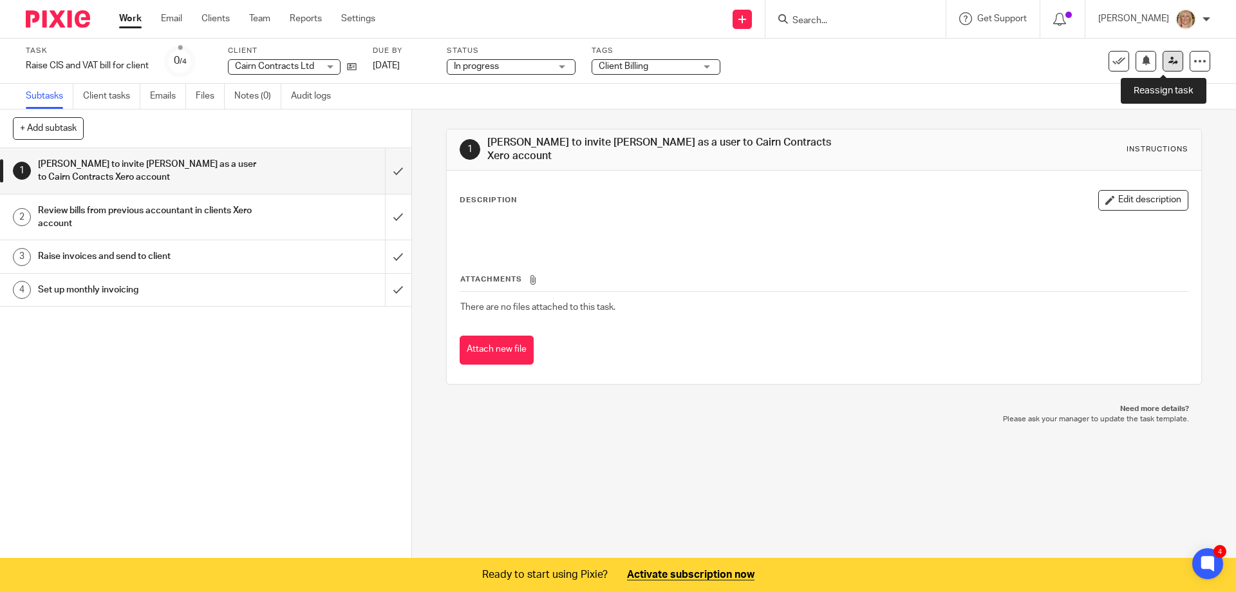
click at [1168, 62] on icon at bounding box center [1173, 61] width 10 height 10
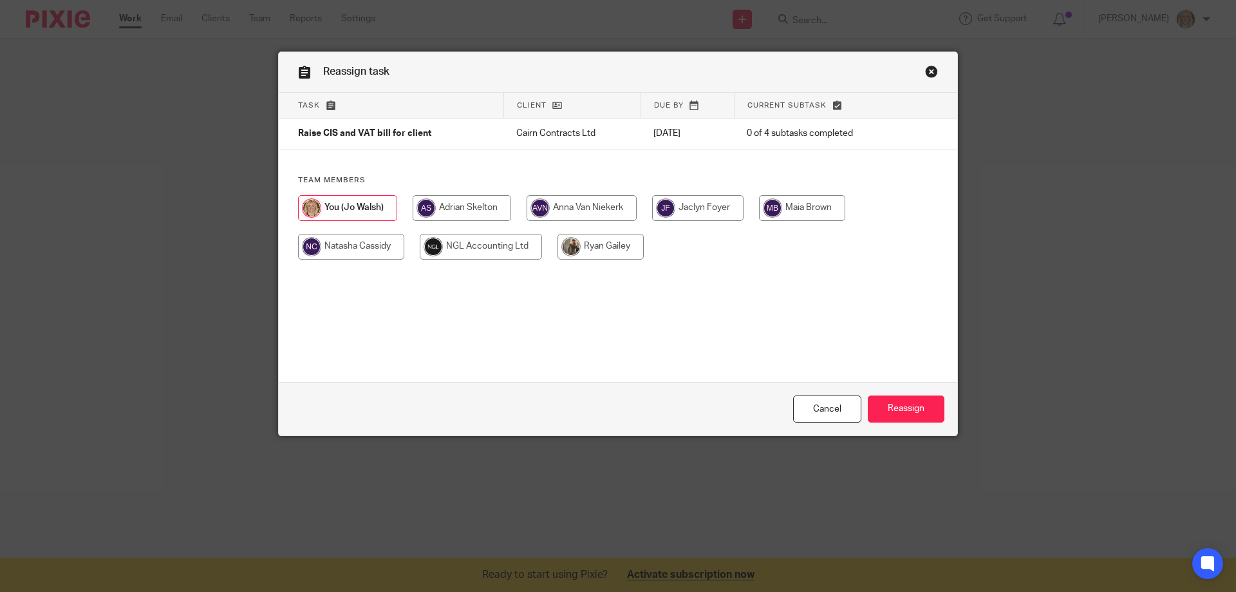
click at [358, 243] on input "radio" at bounding box center [351, 247] width 106 height 26
radio input "true"
click at [899, 411] on input "Reassign" at bounding box center [906, 409] width 77 height 28
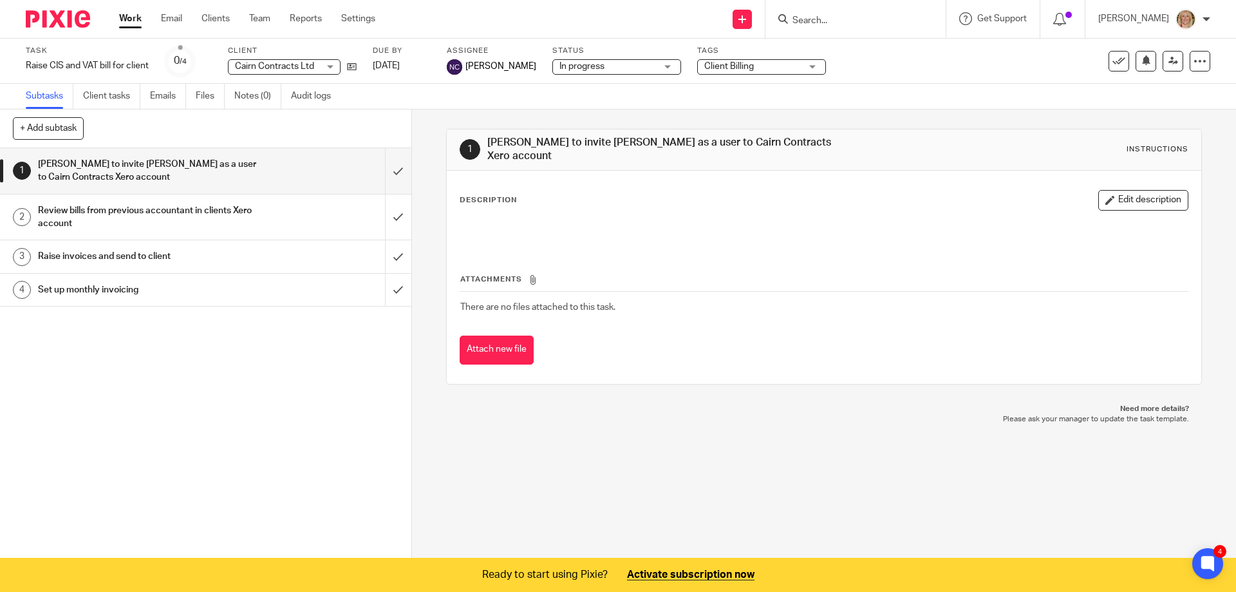
click at [161, 290] on h1 "Set up monthly invoicing" at bounding box center [149, 289] width 223 height 19
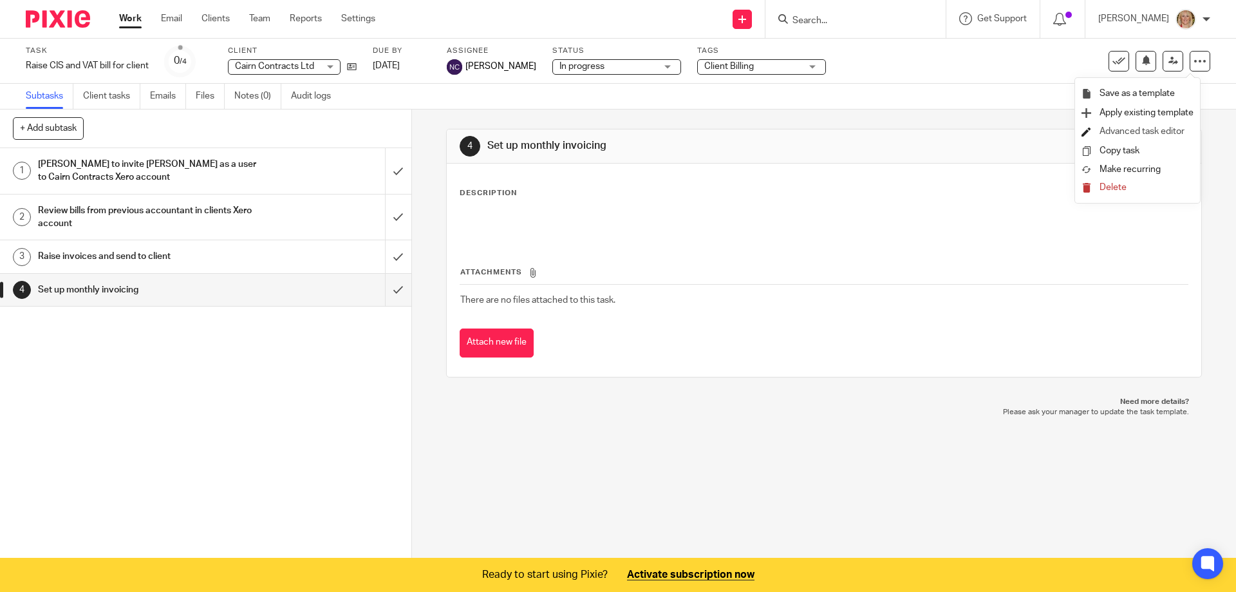
click at [1136, 133] on link "Advanced task editor" at bounding box center [1142, 131] width 85 height 9
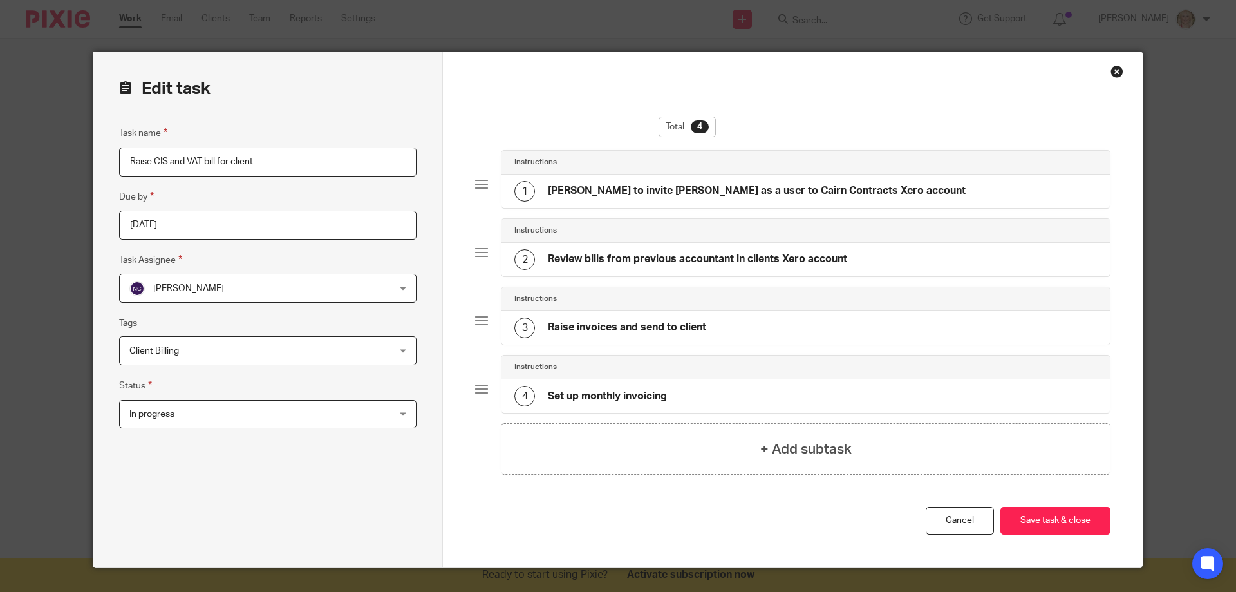
click at [580, 395] on h4 "Set up monthly invoicing" at bounding box center [607, 396] width 119 height 14
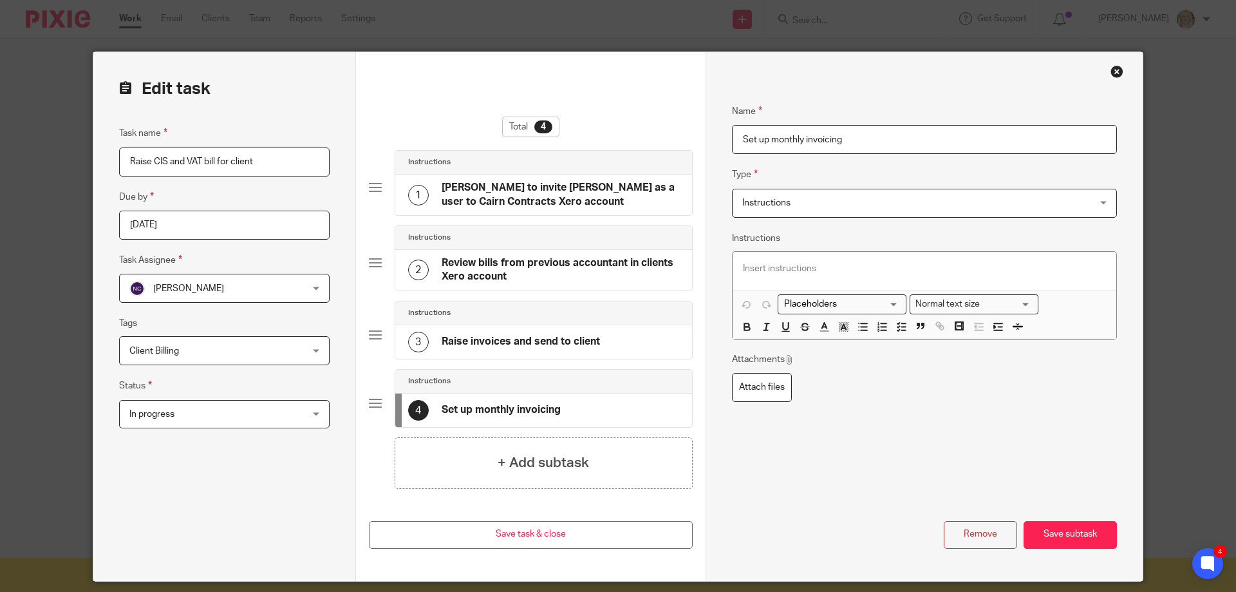
click at [787, 198] on span "Instructions" at bounding box center [891, 202] width 299 height 27
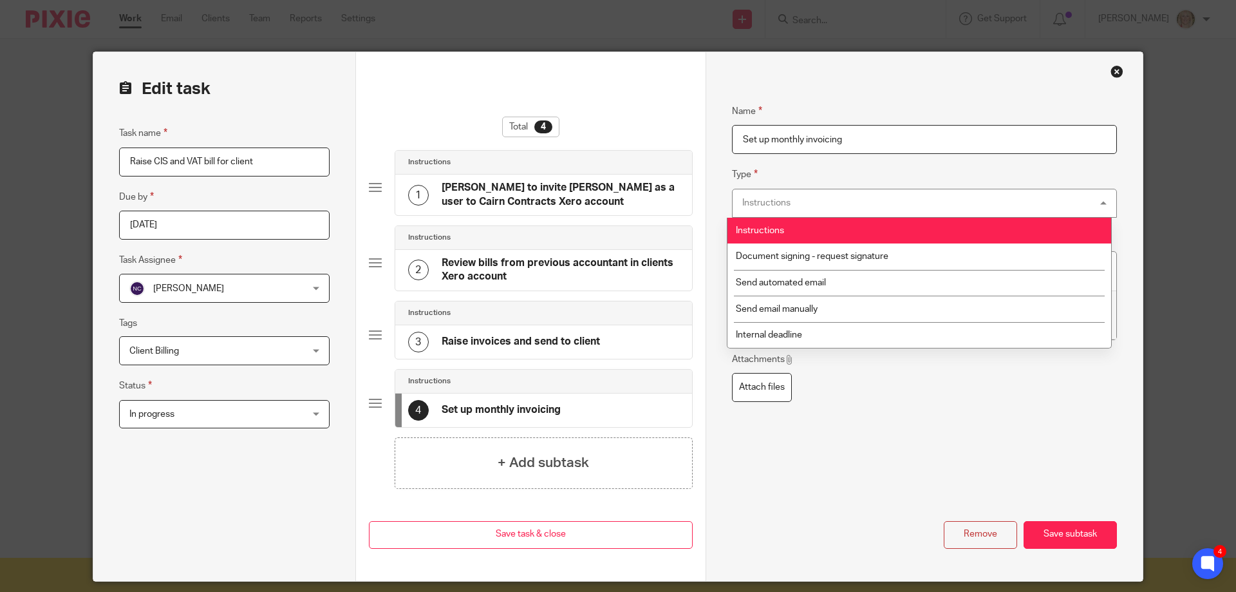
click at [797, 231] on li "Instructions" at bounding box center [919, 231] width 384 height 26
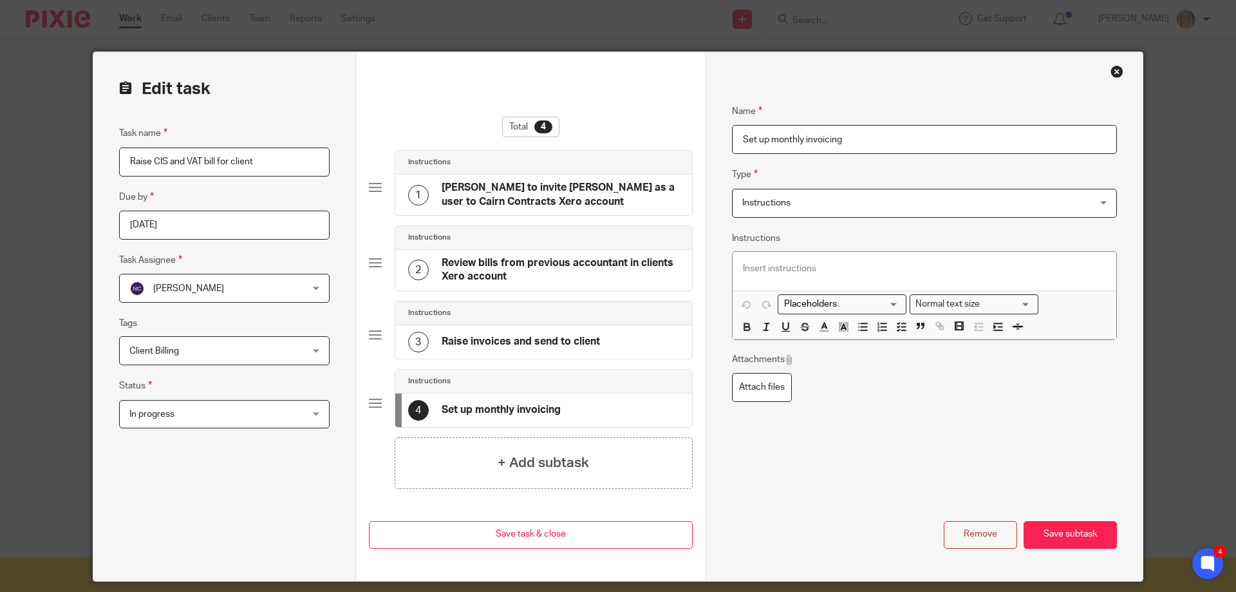
click at [758, 272] on p at bounding box center [924, 268] width 363 height 13
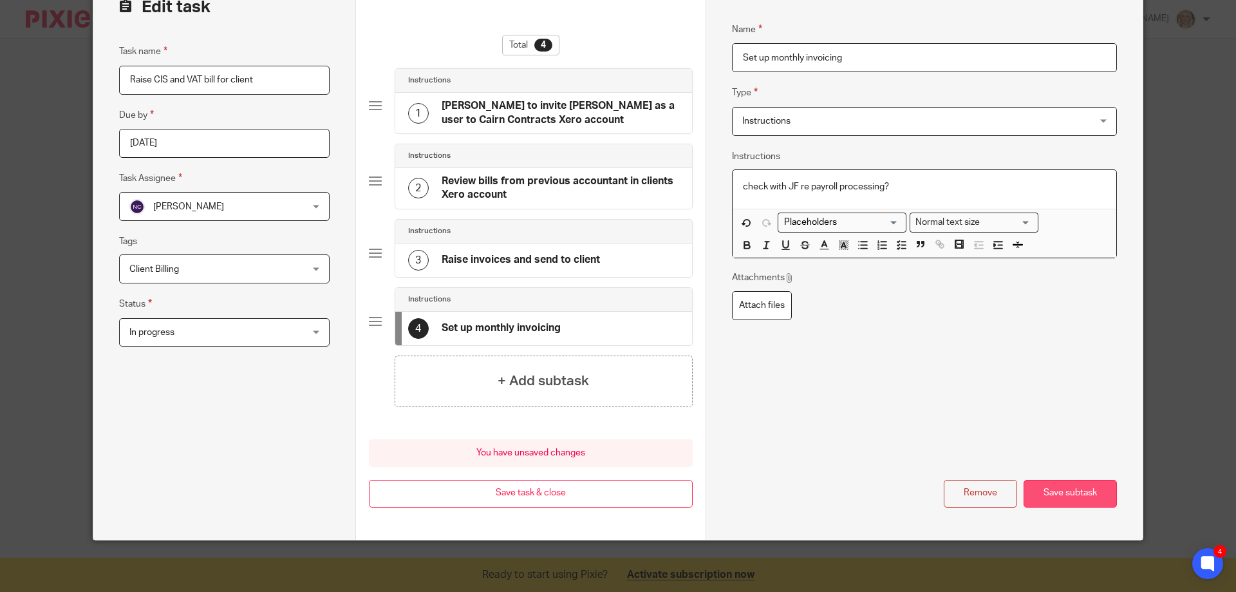
click at [1061, 495] on button "Save subtask" at bounding box center [1070, 494] width 93 height 28
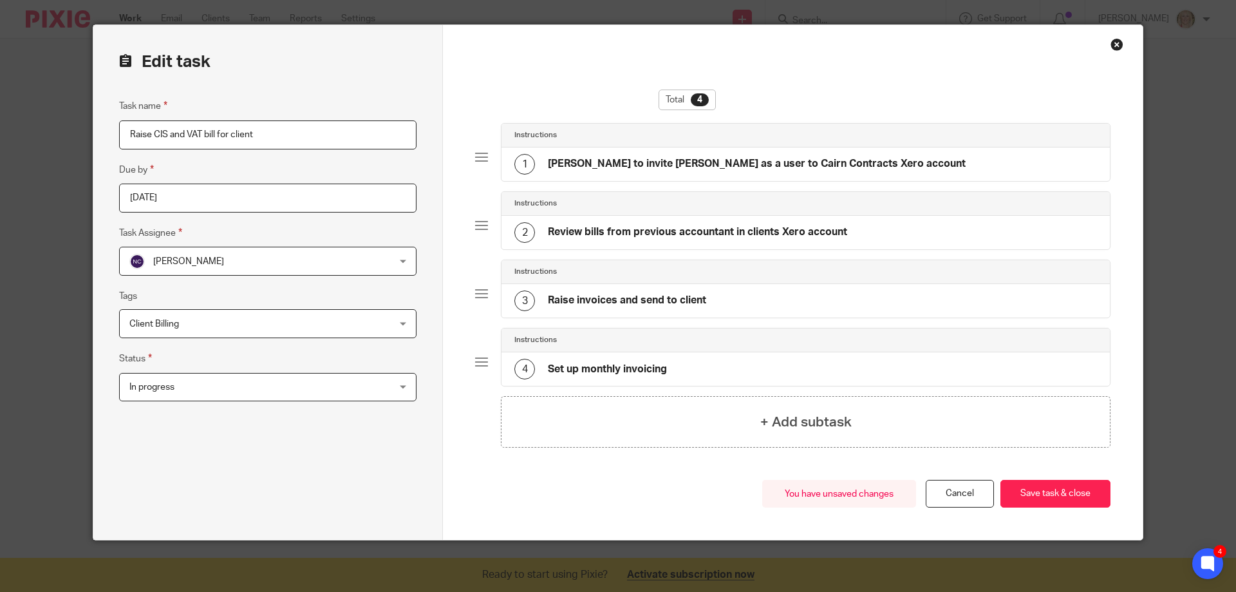
scroll to position [27, 0]
click at [1063, 503] on button "Save task & close" at bounding box center [1055, 494] width 110 height 28
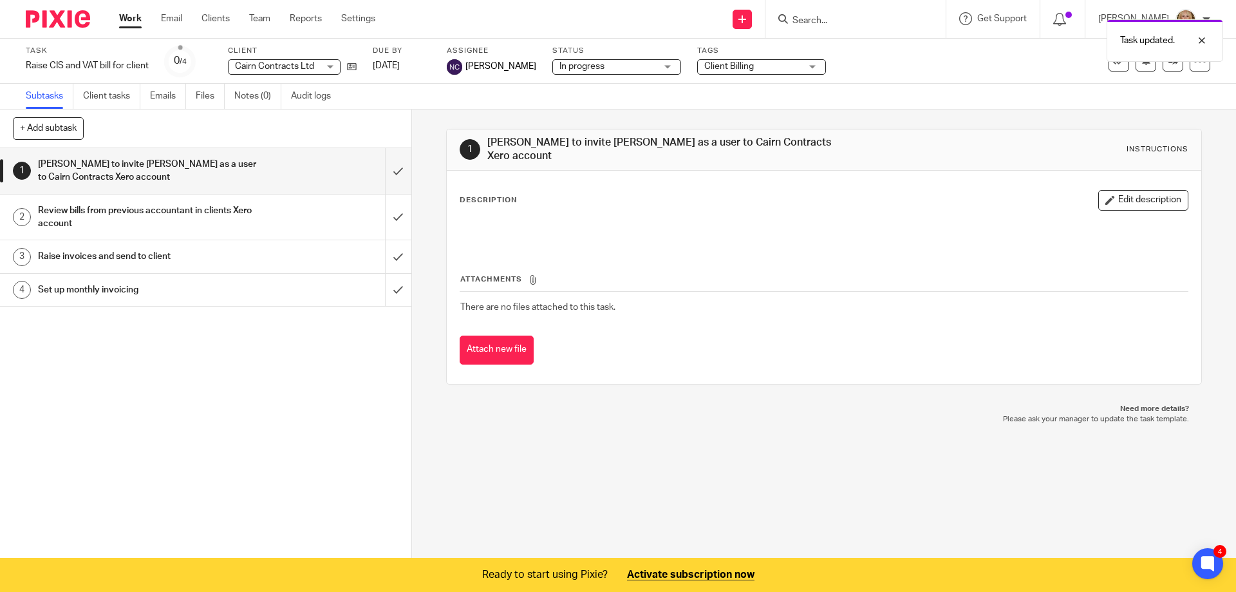
click at [830, 21] on div "Task updated." at bounding box center [920, 37] width 605 height 49
click at [814, 17] on div "Task updated." at bounding box center [920, 37] width 605 height 49
click at [841, 19] on input "Search" at bounding box center [849, 21] width 116 height 12
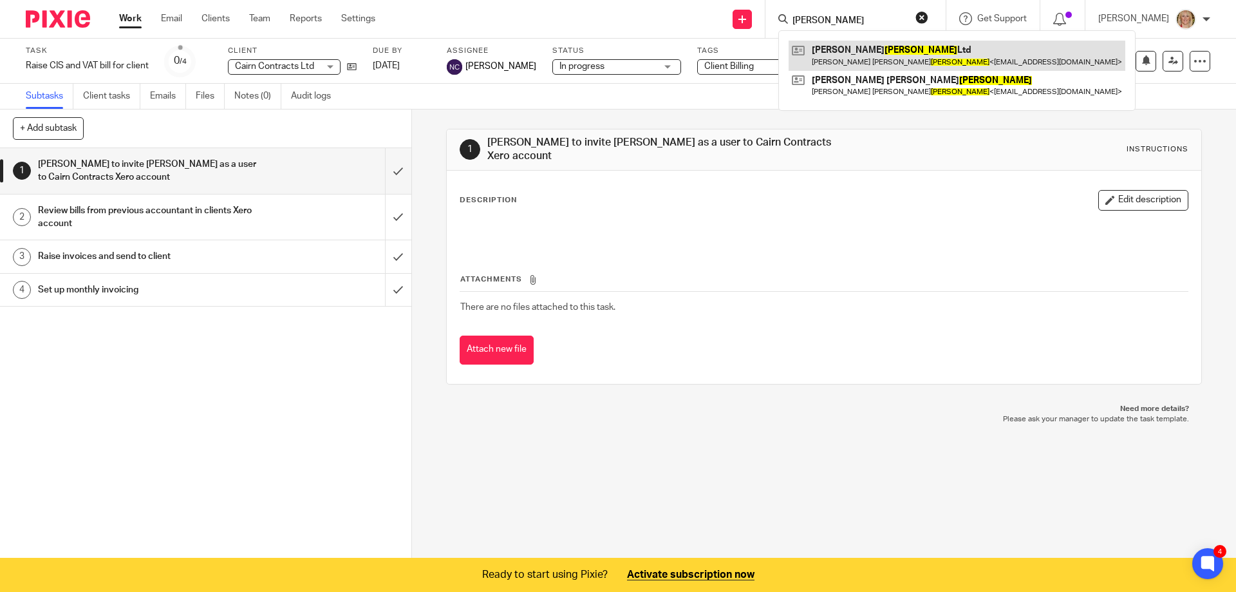
type input "didio"
click at [925, 53] on link at bounding box center [957, 56] width 337 height 30
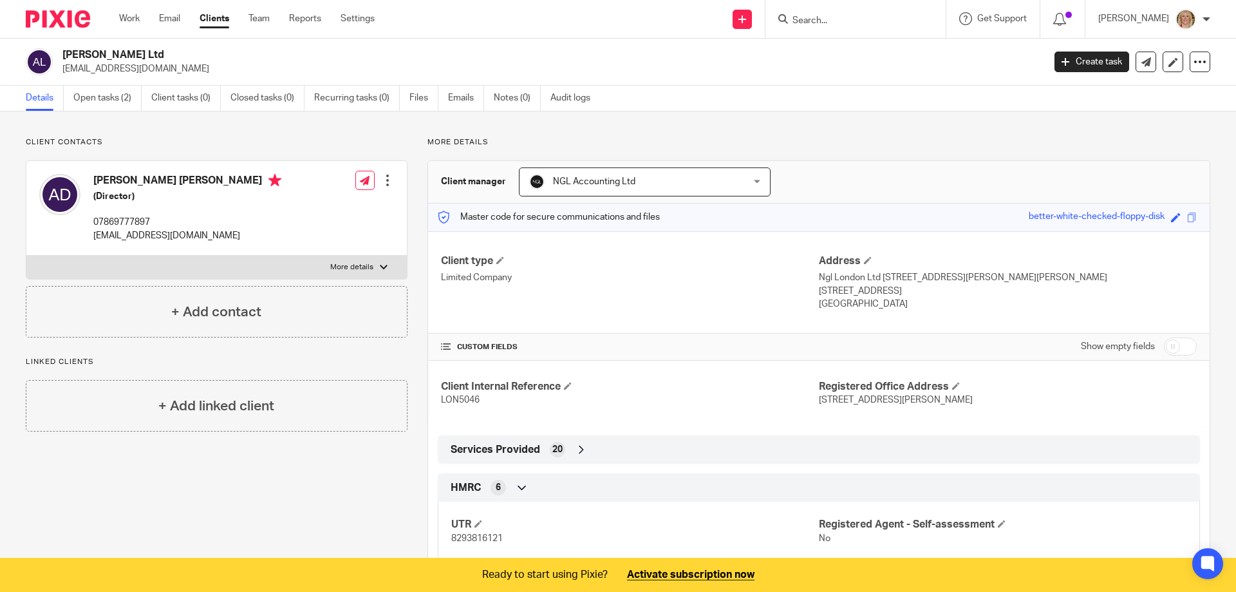
drag, startPoint x: 168, startPoint y: 53, endPoint x: 66, endPoint y: 53, distance: 102.4
click at [61, 53] on div "Alexandra Didio Ltd hello@alexandradidio.com" at bounding box center [530, 61] width 1009 height 27
copy h2 "[PERSON_NAME] Ltd"
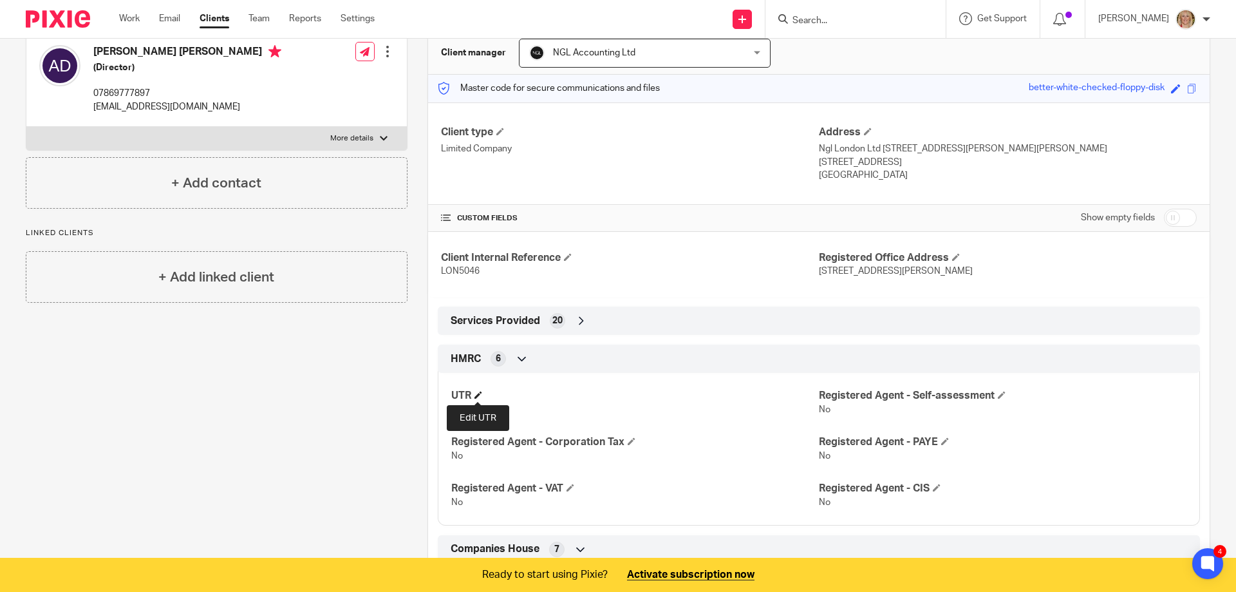
click at [475, 393] on span at bounding box center [478, 395] width 8 height 8
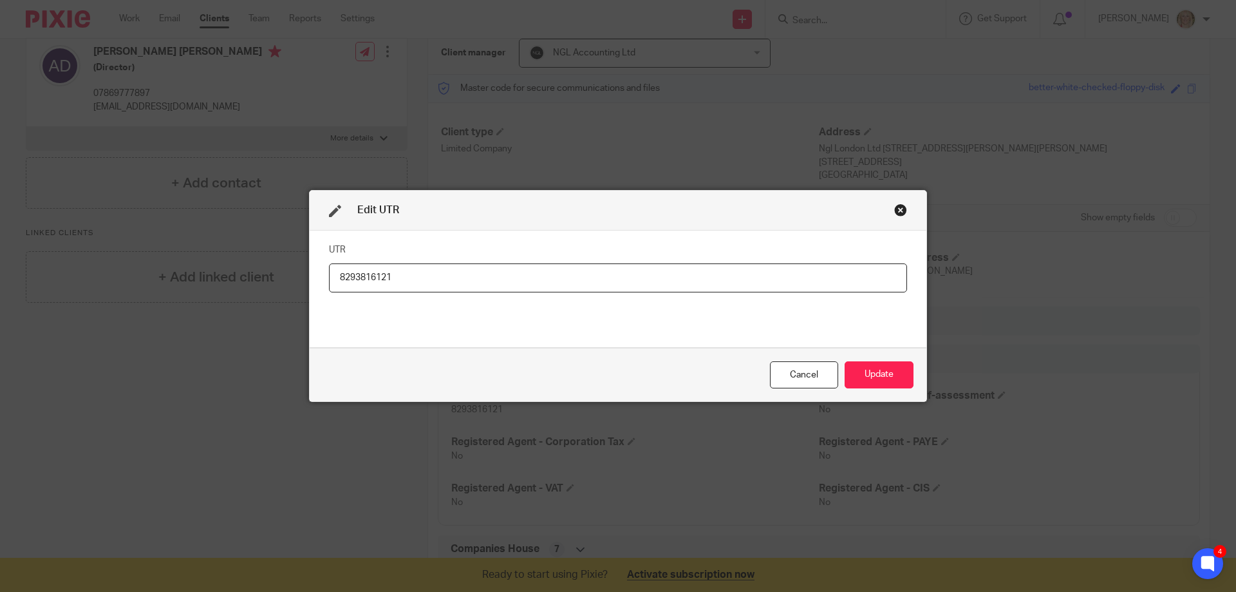
drag, startPoint x: 418, startPoint y: 279, endPoint x: 310, endPoint y: 276, distance: 107.6
click at [310, 276] on div "UTR 8293816121" at bounding box center [618, 288] width 617 height 117
click at [812, 375] on div "Cancel" at bounding box center [804, 375] width 68 height 28
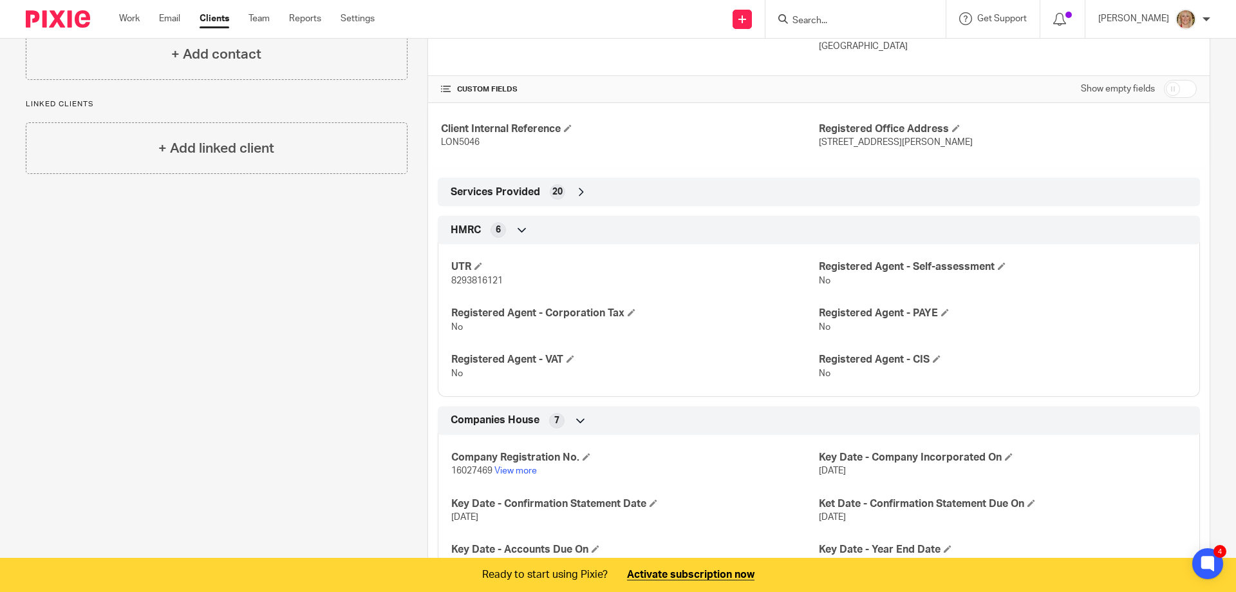
scroll to position [386, 0]
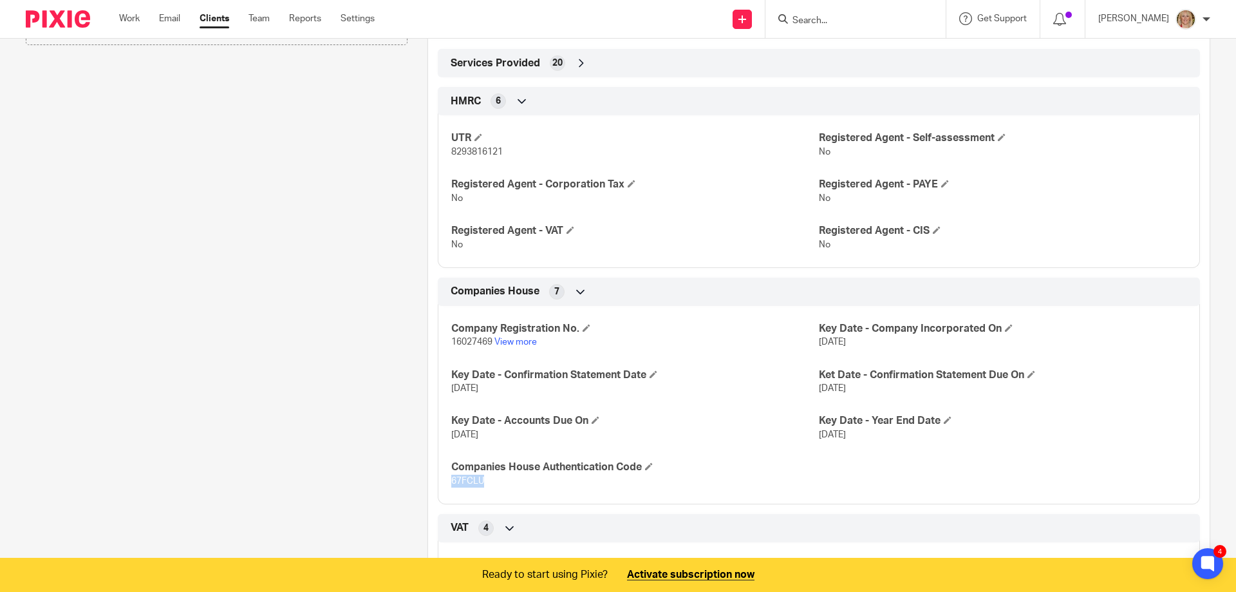
drag, startPoint x: 484, startPoint y: 483, endPoint x: 446, endPoint y: 476, distance: 38.5
click at [446, 477] on div "Company Registration No. 16027469 View more Key Date - Company Incorporated On …" at bounding box center [819, 400] width 762 height 208
copy span "67FCLU"
drag, startPoint x: 487, startPoint y: 341, endPoint x: 459, endPoint y: 338, distance: 27.9
click at [453, 336] on p "16027469 View more" at bounding box center [635, 341] width 368 height 13
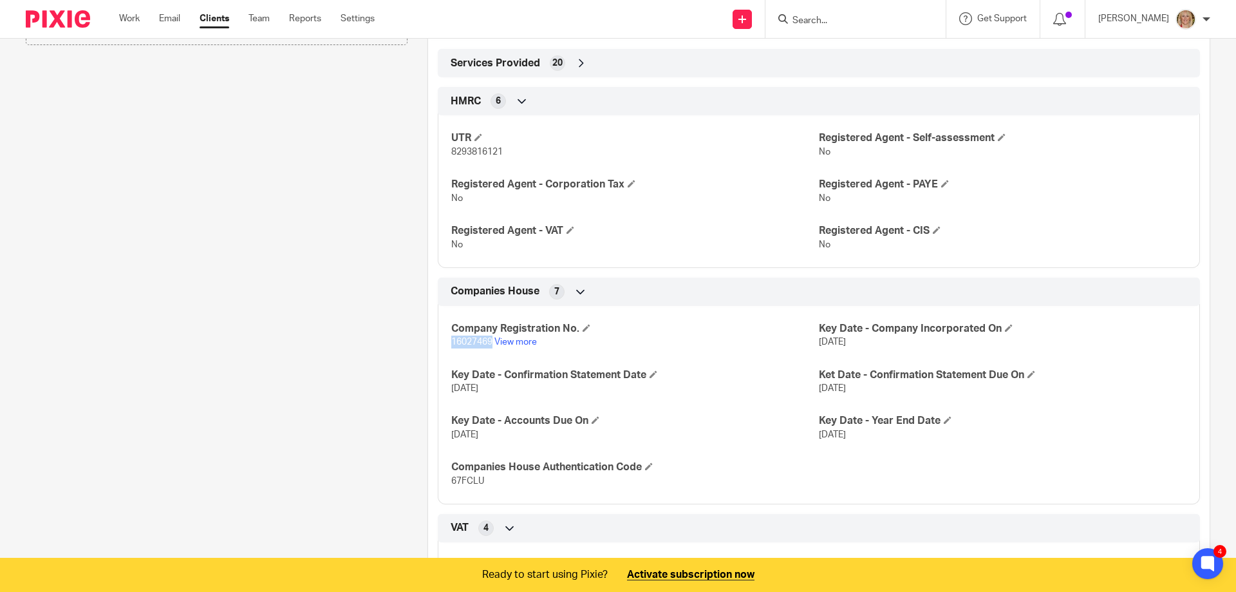
drag, startPoint x: 489, startPoint y: 340, endPoint x: 446, endPoint y: 339, distance: 43.2
click at [446, 339] on div "Company Registration No. 16027469 View more Key Date - Company Incorporated On …" at bounding box center [819, 400] width 762 height 208
copy span "16027469"
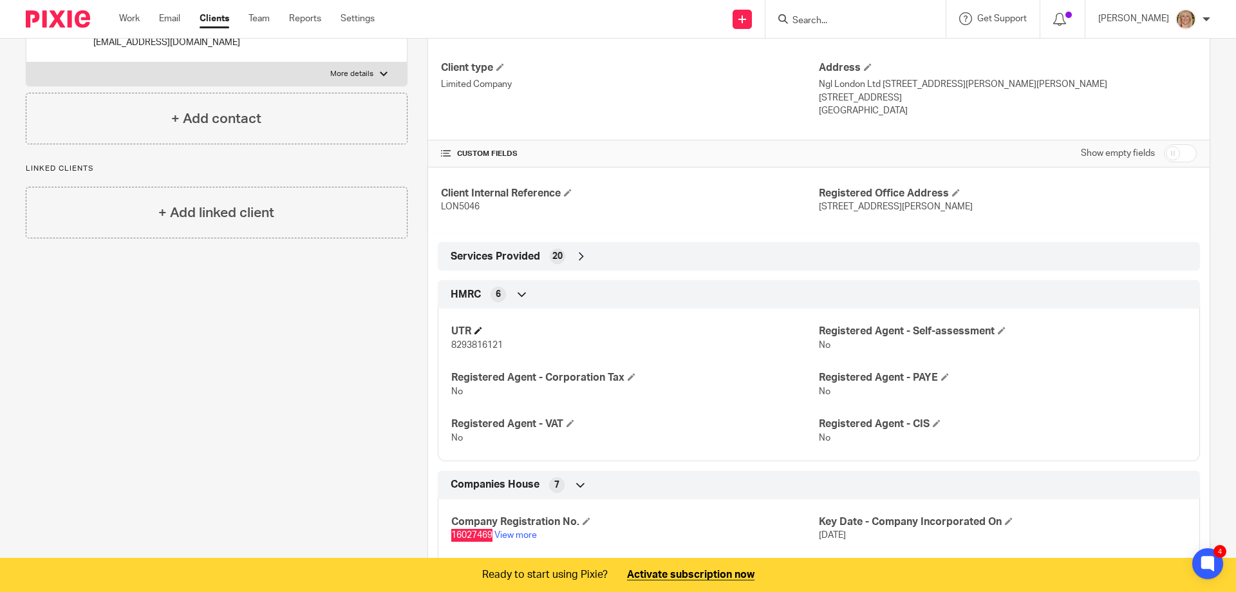
scroll to position [64, 0]
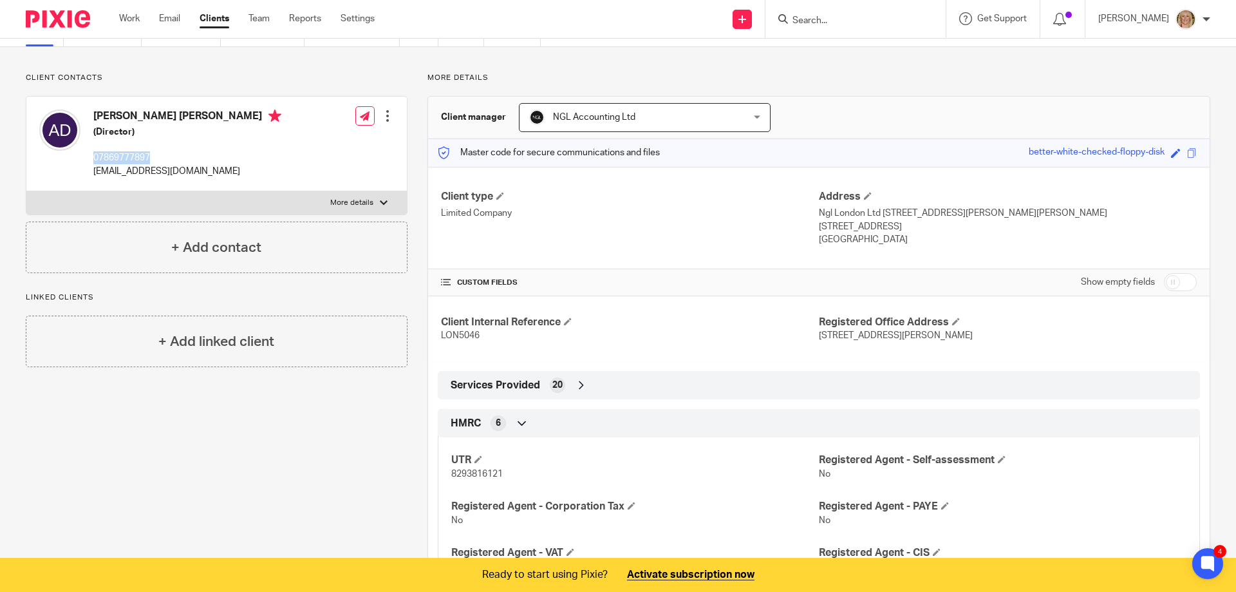
drag, startPoint x: 155, startPoint y: 154, endPoint x: 95, endPoint y: 154, distance: 59.2
click at [95, 154] on p "07869777897" at bounding box center [187, 157] width 188 height 13
copy p "07869777897"
drag, startPoint x: 203, startPoint y: 171, endPoint x: 92, endPoint y: 167, distance: 110.8
click at [92, 167] on div "Alexandra Renee Didio (Director) 07869777897 hello@alexandradidio.com" at bounding box center [160, 143] width 242 height 81
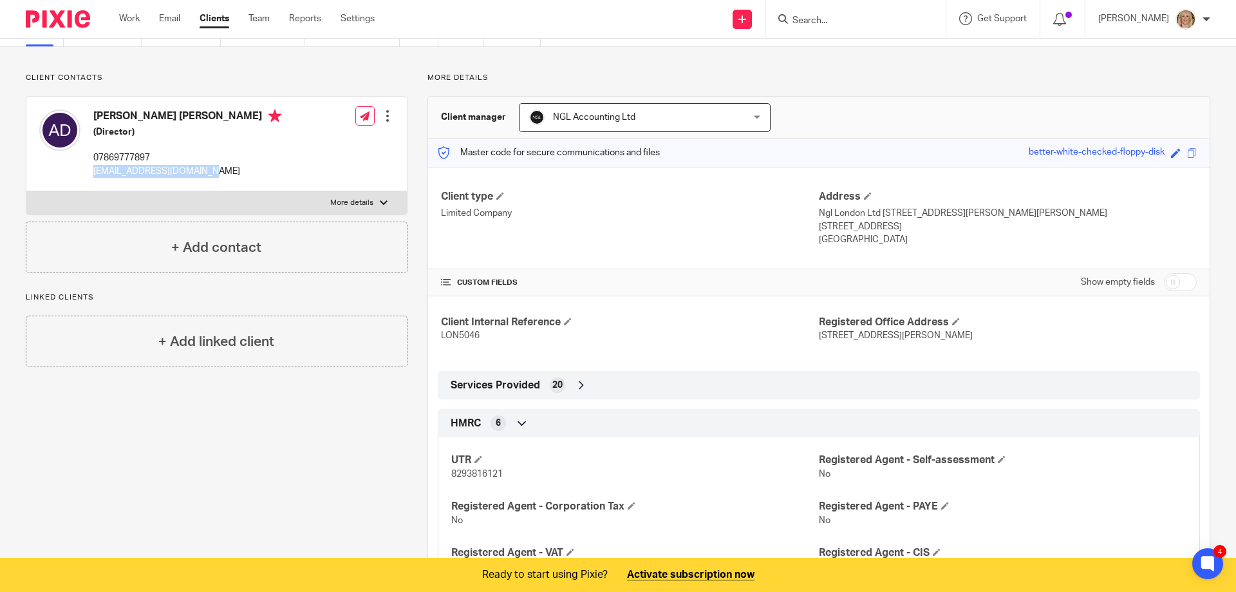
copy p "hello@alexandradidio.com"
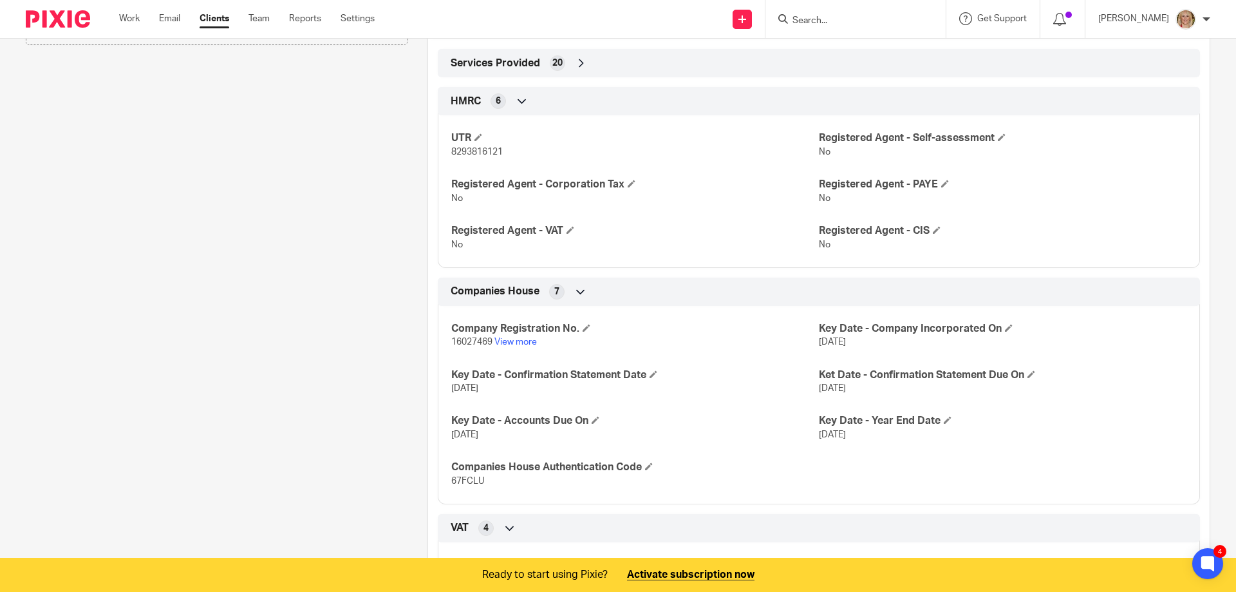
scroll to position [0, 0]
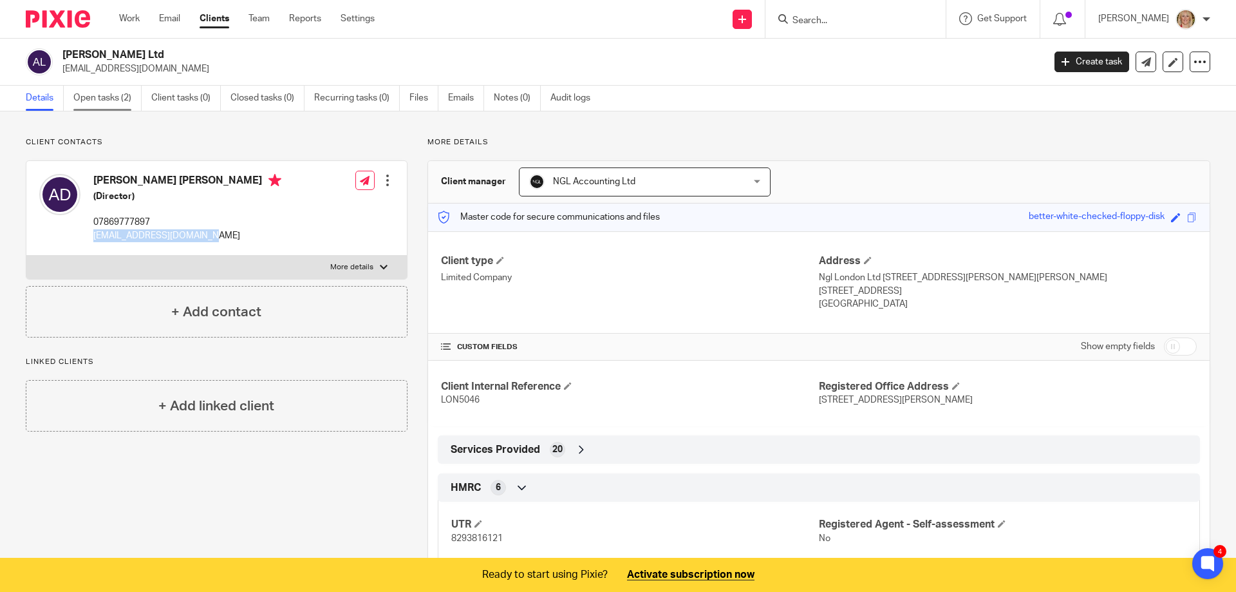
click at [107, 97] on link "Open tasks (2)" at bounding box center [107, 98] width 68 height 25
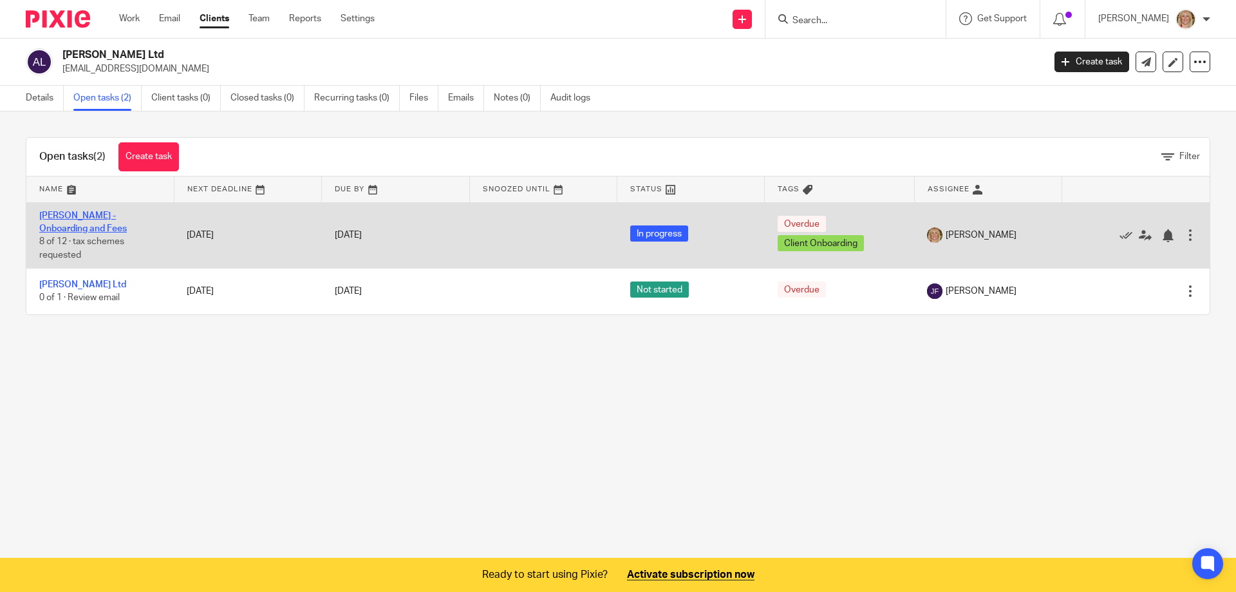
click at [82, 229] on link "[PERSON_NAME] - Onboarding and Fees" at bounding box center [83, 222] width 88 height 22
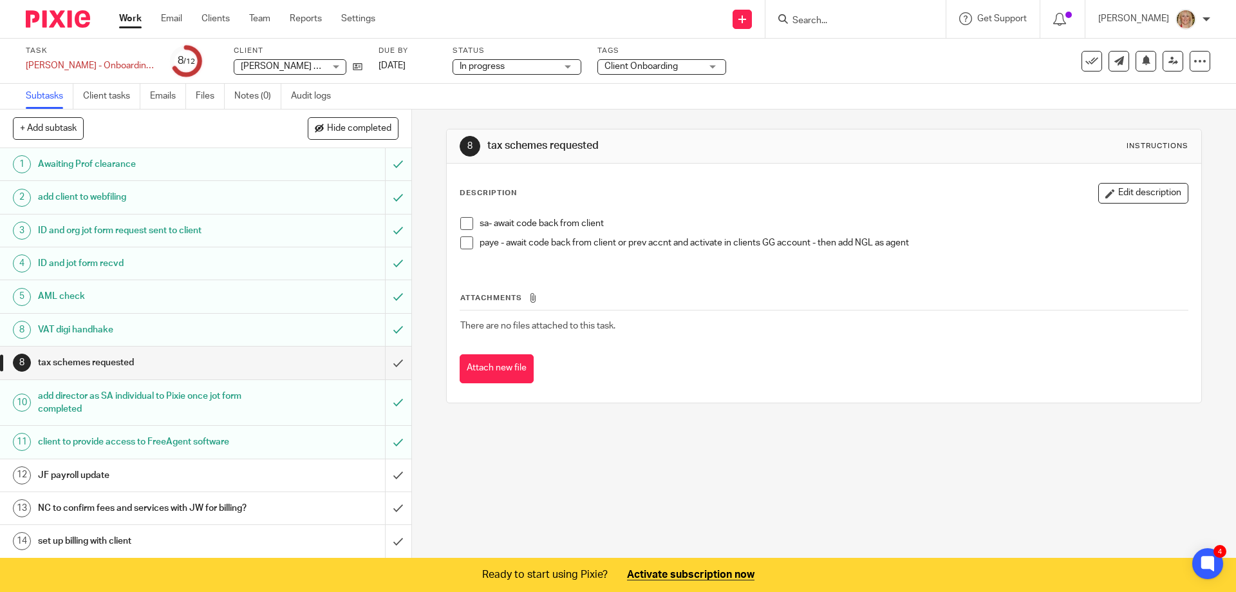
click at [277, 476] on div "JF payroll update" at bounding box center [205, 474] width 334 height 19
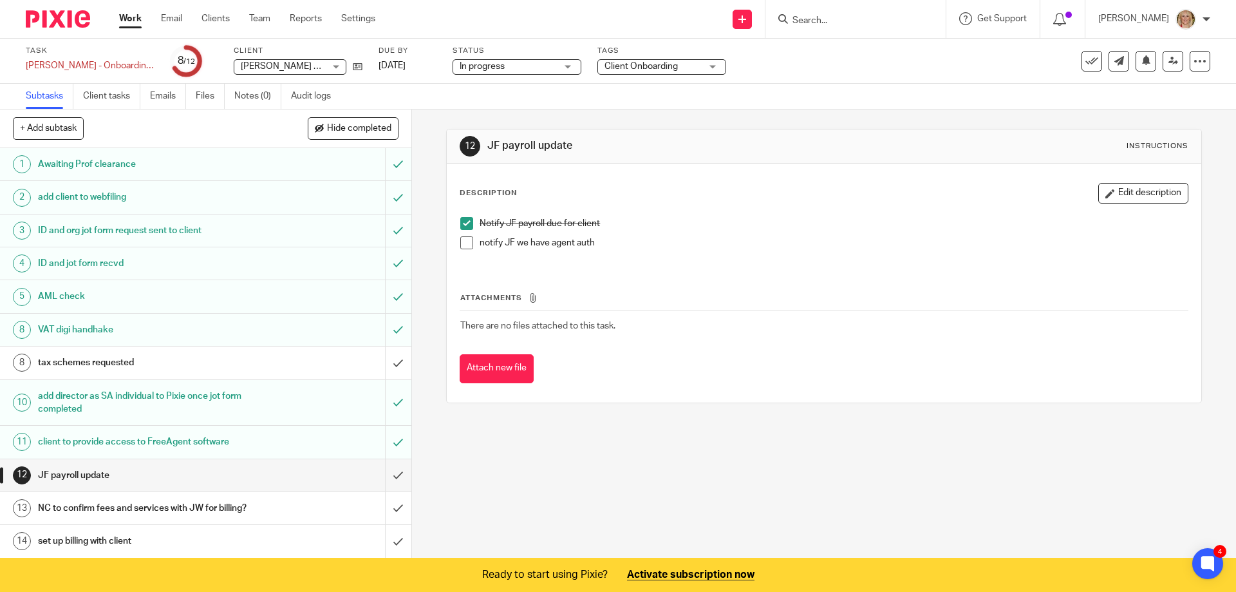
click at [285, 506] on div "NC to confirm fees and services with JW for billing?" at bounding box center [205, 507] width 334 height 19
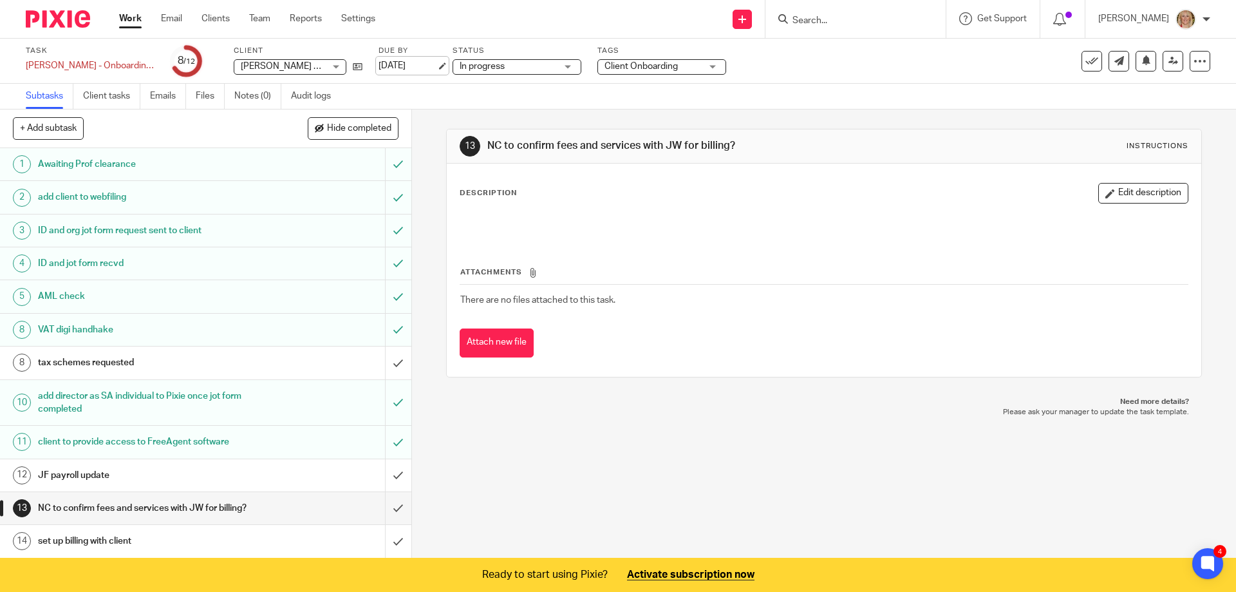
click at [397, 65] on link "[DATE]" at bounding box center [408, 66] width 58 height 14
click at [538, 194] on div "Description Edit description" at bounding box center [824, 193] width 728 height 21
click at [498, 195] on p "Description" at bounding box center [488, 193] width 57 height 10
drag, startPoint x: 1117, startPoint y: 189, endPoint x: 1028, endPoint y: 197, distance: 89.2
click at [1116, 189] on button "Edit description" at bounding box center [1143, 193] width 90 height 21
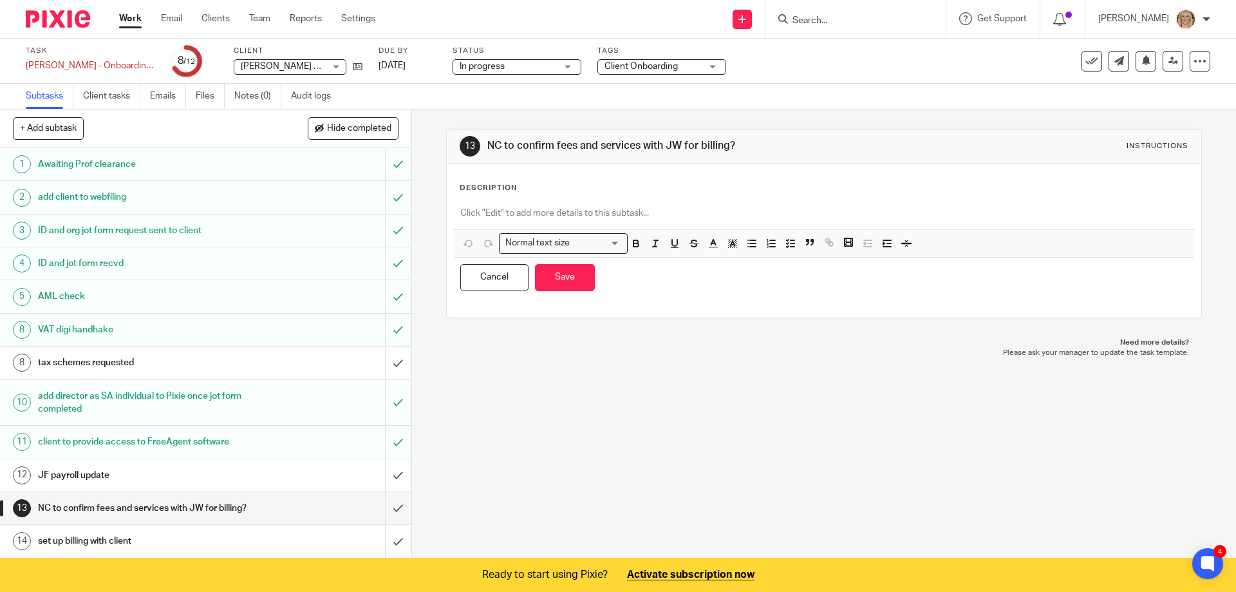
click at [476, 182] on div "Description Normal text size Loading... Remove Edit Insert new video Copy and p…" at bounding box center [824, 241] width 754 height 154
click at [478, 198] on div "Description Normal text size Loading... Remove Edit Insert new video Copy and p…" at bounding box center [824, 240] width 728 height 115
click at [478, 216] on p at bounding box center [823, 213] width 727 height 13
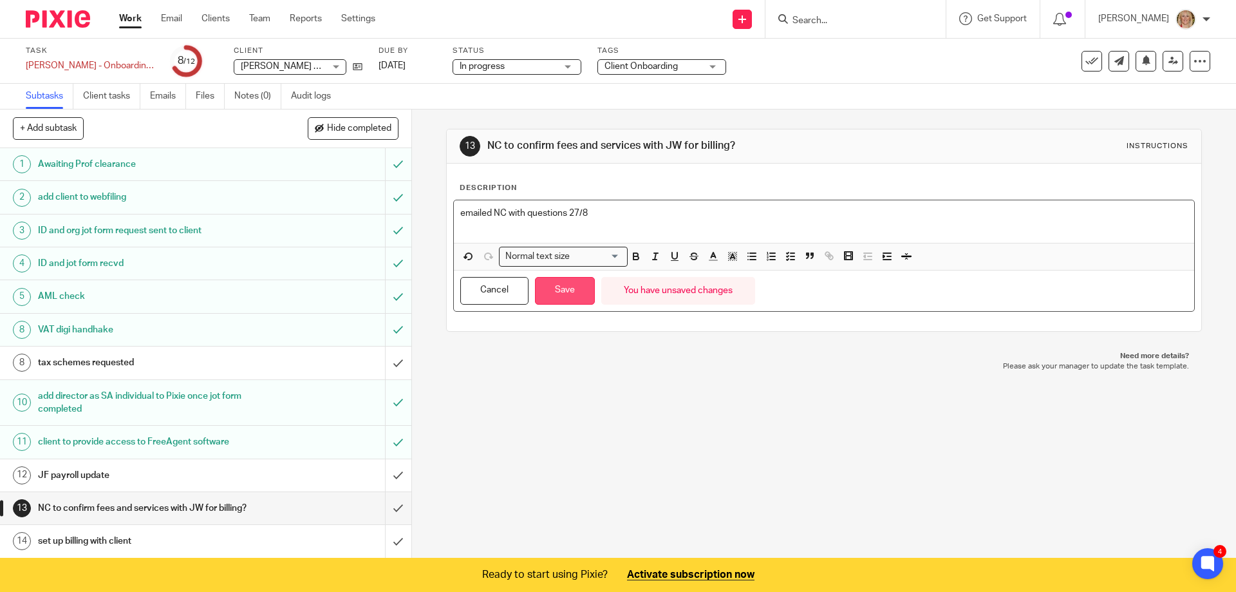
click at [558, 292] on button "Save" at bounding box center [565, 291] width 60 height 28
